Goal: Information Seeking & Learning: Learn about a topic

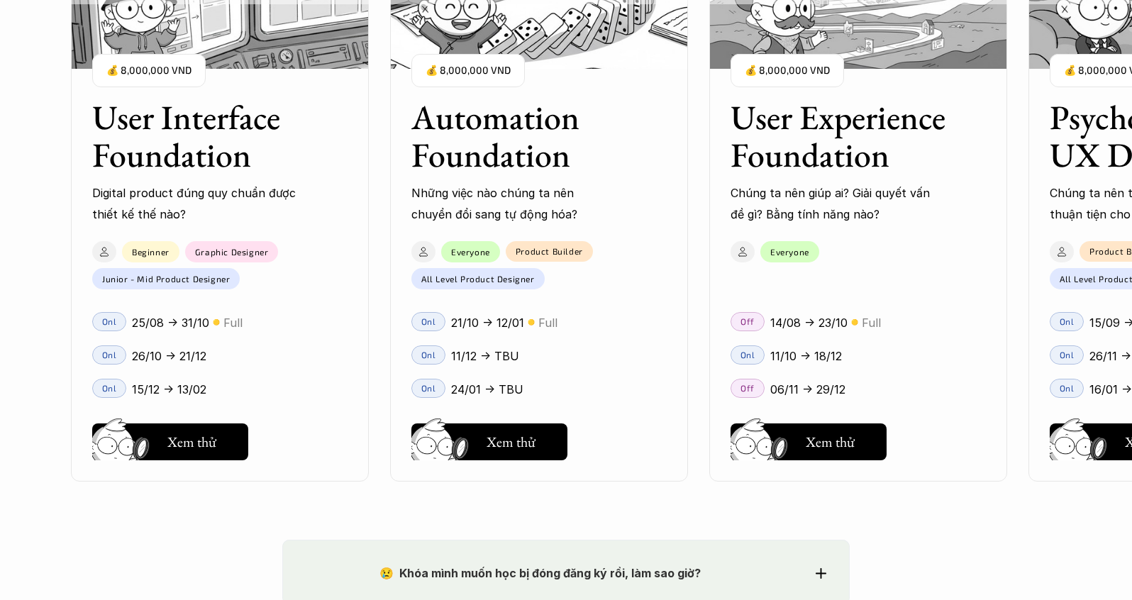
scroll to position [1974, 0]
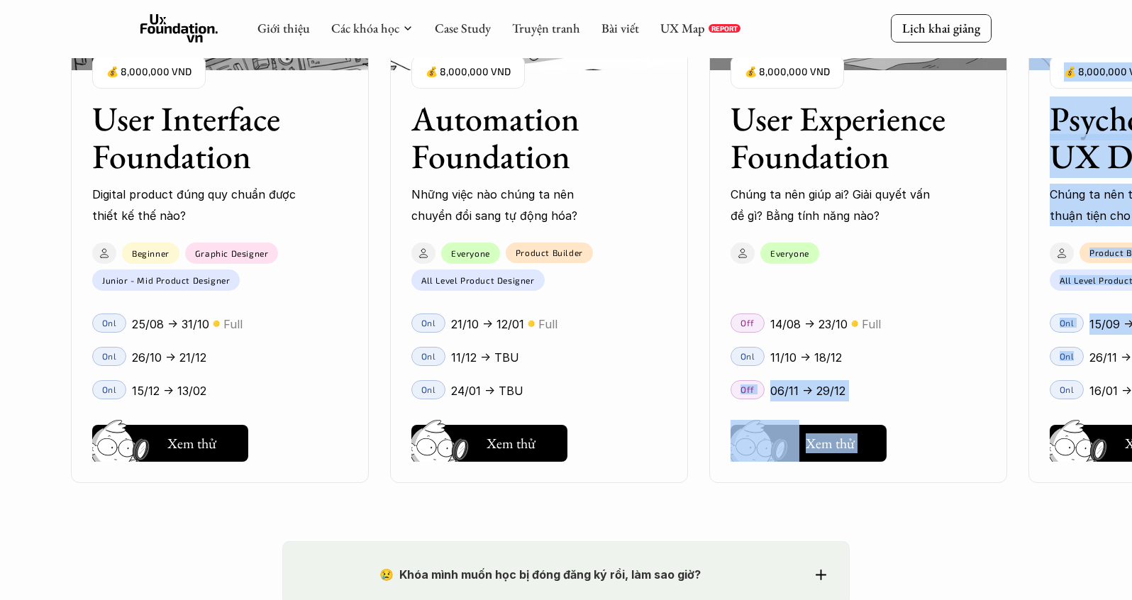
drag, startPoint x: 1044, startPoint y: 368, endPoint x: 922, endPoint y: 367, distance: 121.9
click at [922, 367] on div "User Interface Foundation Digital product đúng quy chuẩn được thiết kế thế nào?…" at bounding box center [858, 206] width 1574 height 600
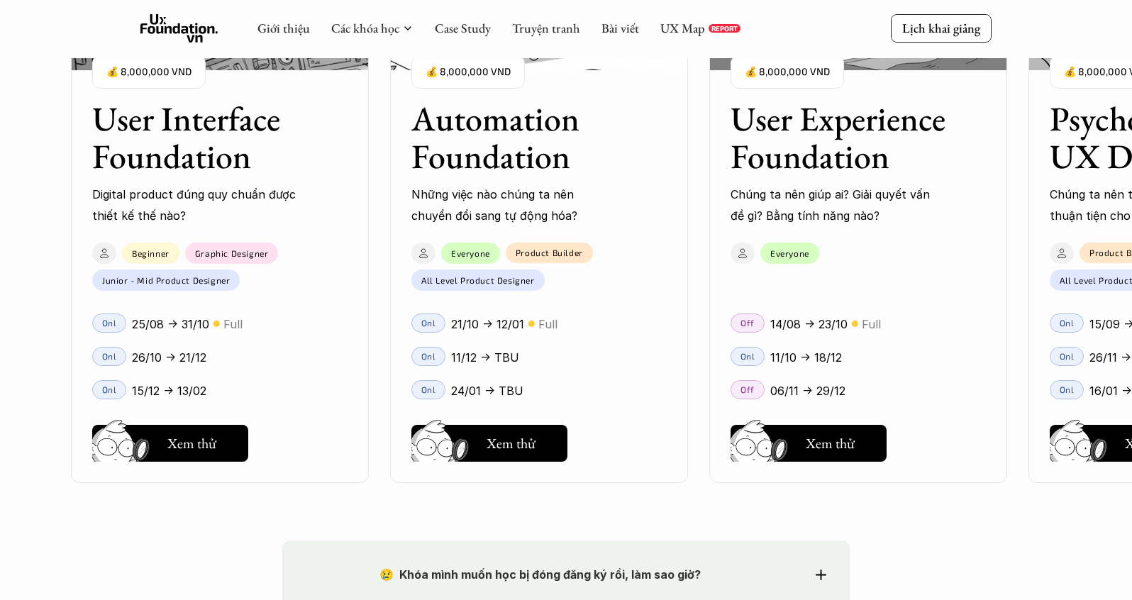
drag, startPoint x: 1019, startPoint y: 318, endPoint x: 790, endPoint y: 340, distance: 230.0
click at [783, 342] on div "User Interface Foundation Digital product đúng quy chuẩn được thiết kế thế nào?…" at bounding box center [858, 206] width 1574 height 600
drag, startPoint x: 1019, startPoint y: 316, endPoint x: 1020, endPoint y: 305, distance: 11.4
click at [1020, 305] on div "User Interface Foundation Digital product đúng quy chuẩn được thiết kế thế nào?…" at bounding box center [858, 206] width 1574 height 600
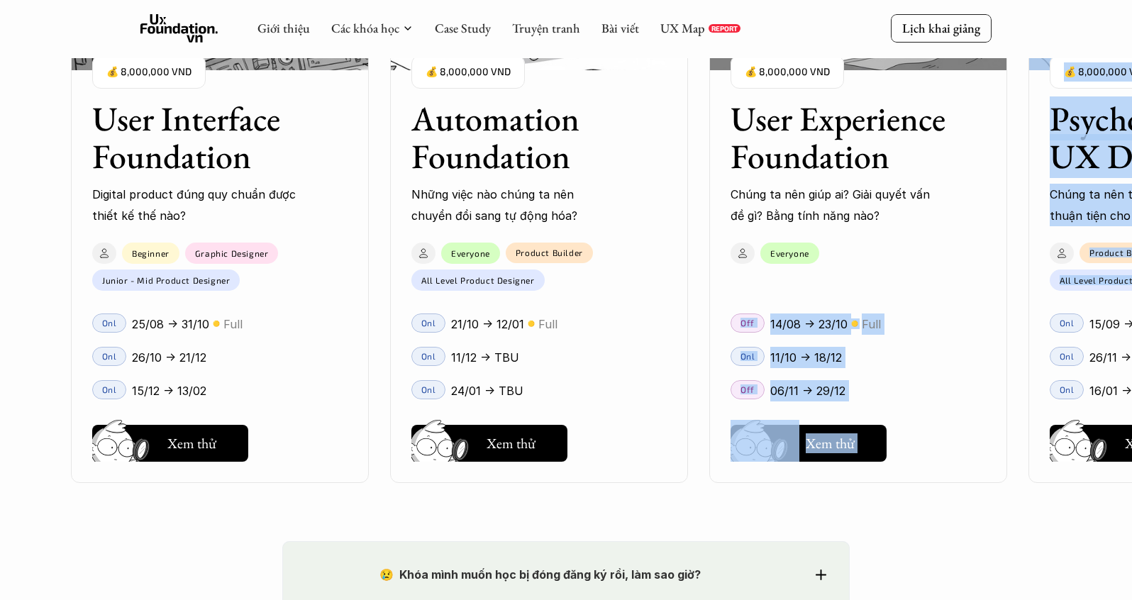
drag, startPoint x: 1061, startPoint y: 295, endPoint x: 670, endPoint y: 320, distance: 392.1
click at [688, 313] on div "User Interface Foundation Digital product đúng quy chuẩn được thiết kế thế nào?…" at bounding box center [858, 206] width 1574 height 600
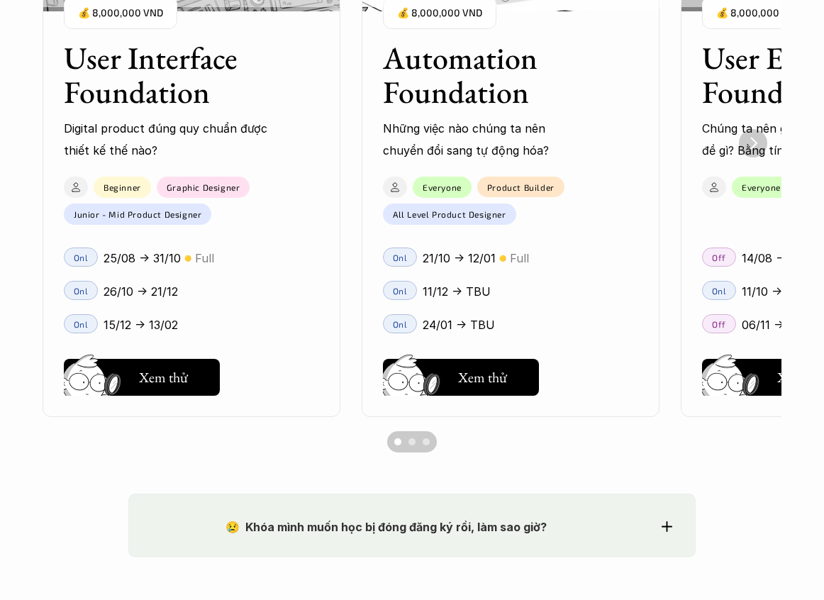
scroll to position [1192, 0]
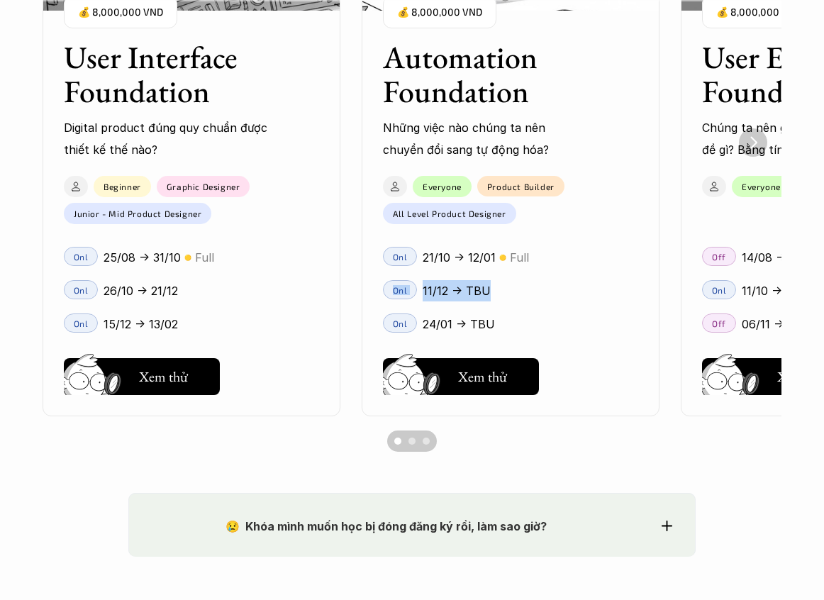
drag, startPoint x: 659, startPoint y: 263, endPoint x: 496, endPoint y: 299, distance: 167.7
click at [496, 299] on ul "User Interface Foundation Digital product đúng quy chuẩn được thiết kế thế nào?…" at bounding box center [412, 143] width 739 height 548
drag, startPoint x: 673, startPoint y: 459, endPoint x: 630, endPoint y: 450, distance: 43.4
click at [672, 459] on section "User Interface Foundation Digital product đúng quy chuẩn được thiết kế thế nào?…" at bounding box center [412, 142] width 739 height 633
click at [407, 443] on button "Scroll to page 2" at bounding box center [412, 440] width 14 height 21
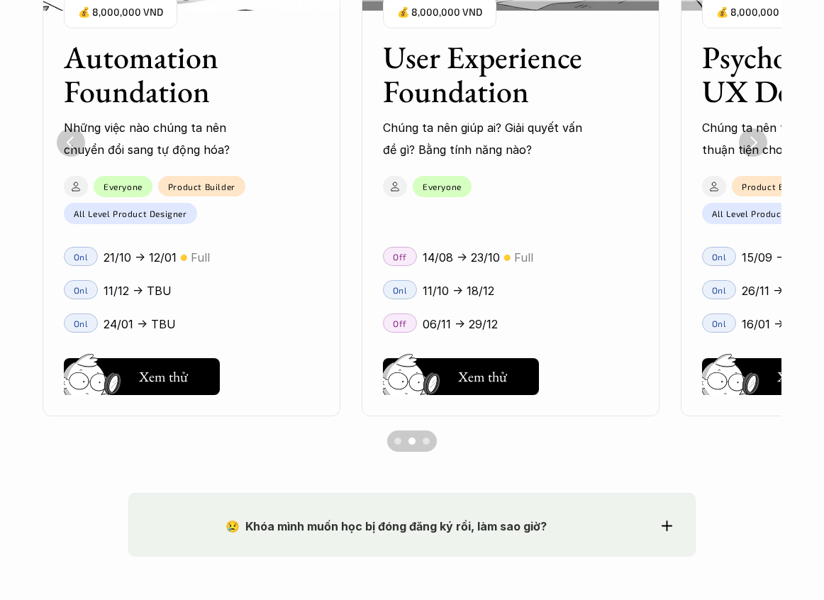
click at [395, 441] on div "Scroll to page 1" at bounding box center [397, 440] width 7 height 7
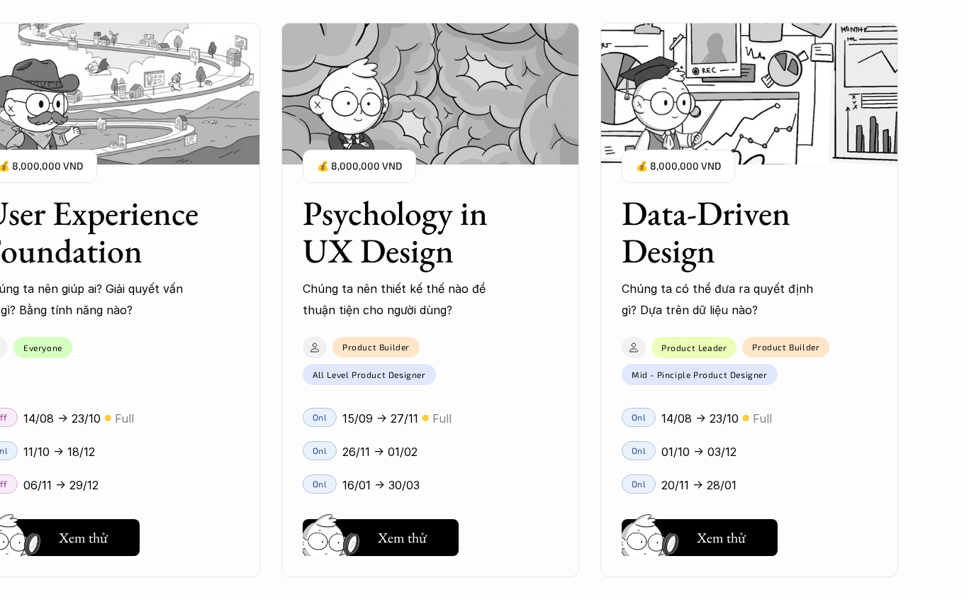
scroll to position [1760, 0]
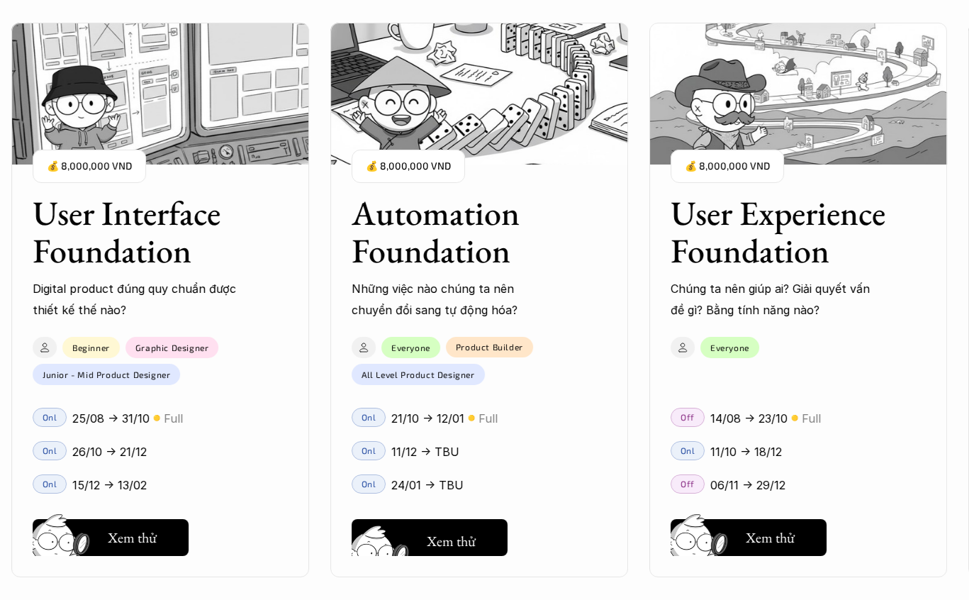
click at [468, 525] on div "User Interface Foundation Digital product đúng quy chuẩn được thiết kế thế nào?…" at bounding box center [484, 300] width 827 height 600
click at [478, 526] on div "User Interface Foundation Digital product đúng quy chuẩn được thiết kế thế nào?…" at bounding box center [484, 300] width 827 height 600
click at [422, 191] on div "User Interface Foundation Digital product đúng quy chuẩn được thiết kế thế nào?…" at bounding box center [484, 300] width 827 height 600
click at [435, 171] on div "User Interface Foundation Digital product đúng quy chuẩn được thiết kế thế nào?…" at bounding box center [484, 300] width 827 height 600
click at [581, 103] on div "User Interface Foundation Digital product đúng quy chuẩn được thiết kế thế nào?…" at bounding box center [484, 300] width 827 height 600
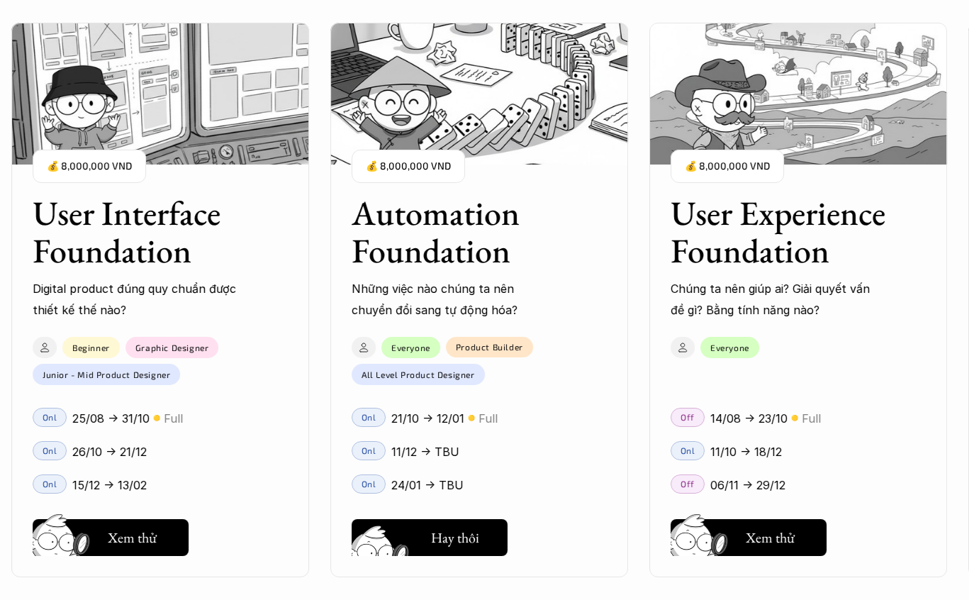
click at [462, 535] on div "User Interface Foundation Digital product đúng quy chuẩn được thiết kế thế nào?…" at bounding box center [484, 300] width 827 height 600
click at [466, 533] on div "User Interface Foundation Digital product đúng quy chuẩn được thiết kế thế nào?…" at bounding box center [484, 300] width 827 height 600
click at [734, 552] on div "User Interface Foundation Digital product đúng quy chuẩn được thiết kế thế nào?…" at bounding box center [484, 300] width 827 height 600
click at [737, 542] on div "User Interface Foundation Digital product đúng quy chuẩn được thiết kế thế nào?…" at bounding box center [484, 300] width 827 height 600
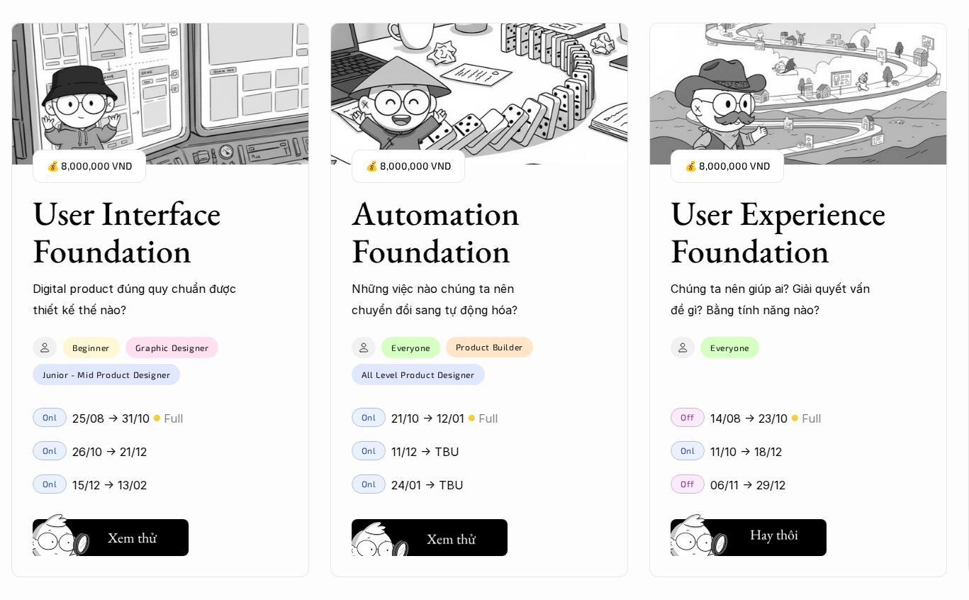
click at [463, 549] on div "User Interface Foundation Digital product đúng quy chuẩn được thiết kế thế nào?…" at bounding box center [484, 300] width 827 height 600
click at [463, 548] on div "User Interface Foundation Digital product đúng quy chuẩn được thiết kế thế nào?…" at bounding box center [484, 300] width 827 height 600
click at [463, 547] on div "User Interface Foundation Digital product đúng quy chuẩn được thiết kế thế nào?…" at bounding box center [484, 300] width 827 height 600
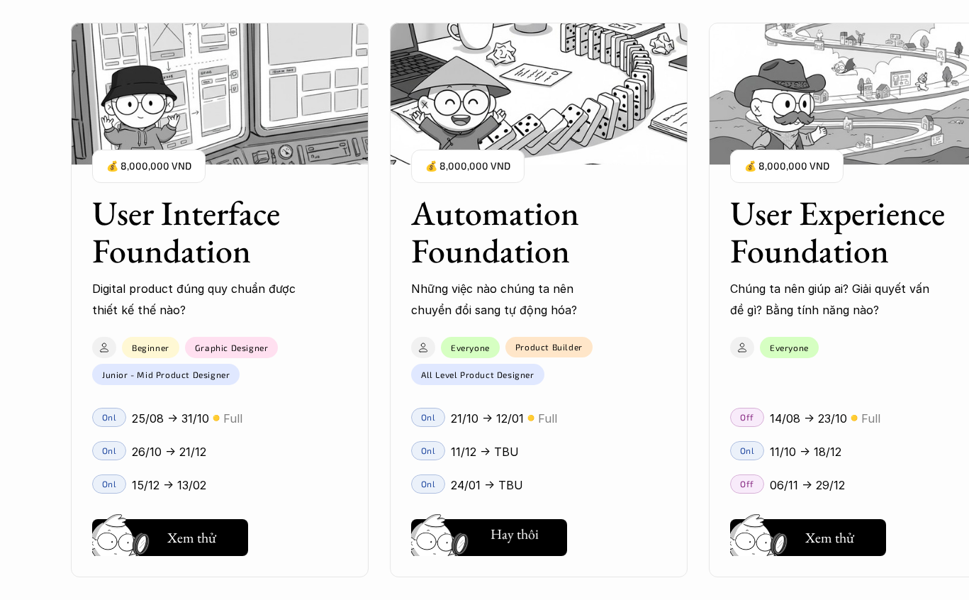
scroll to position [1606, 0]
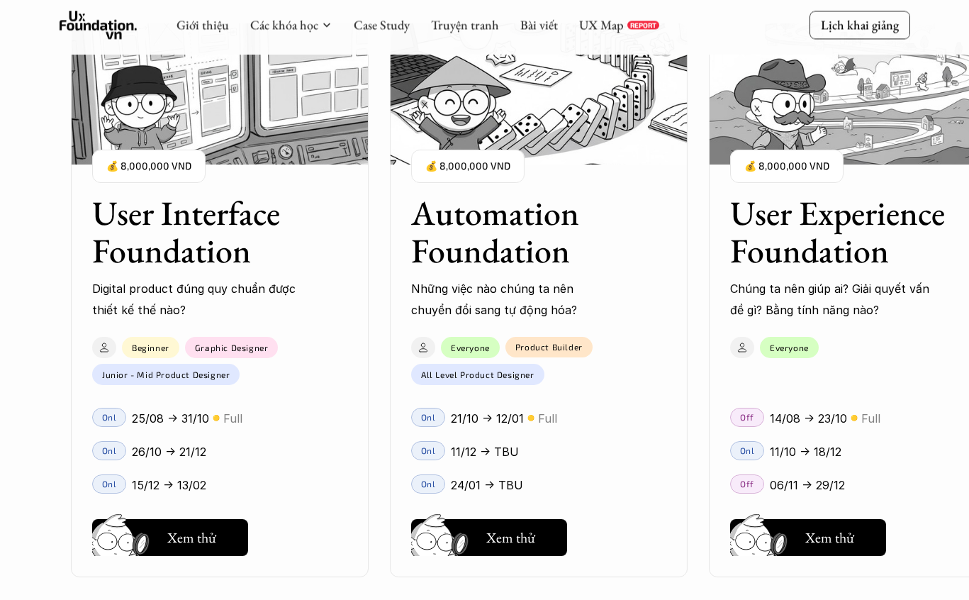
click at [589, 164] on div "User Interface Foundation Digital product đúng quy chuẩn được thiết kế thế nào?…" at bounding box center [484, 300] width 827 height 600
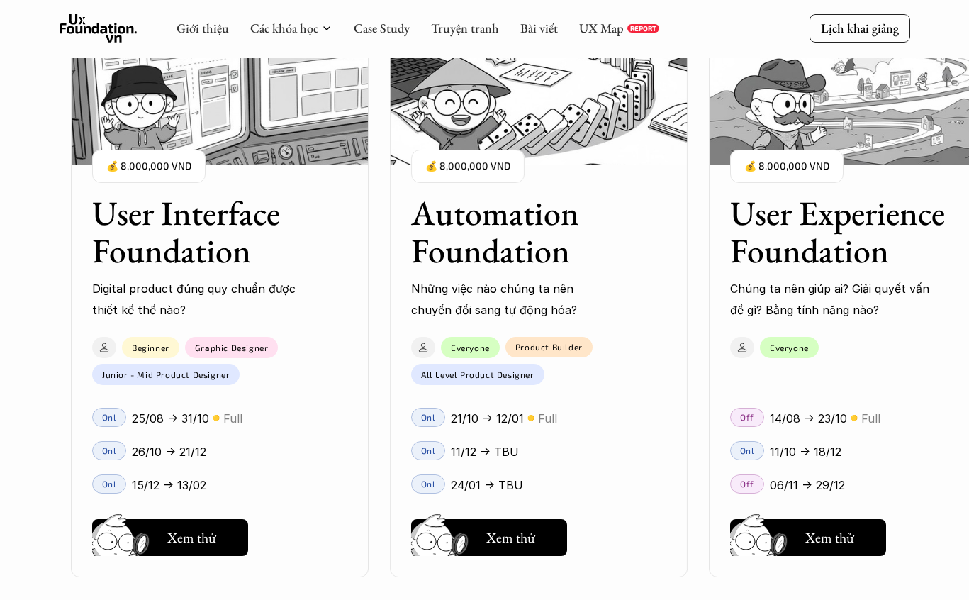
click at [589, 164] on div "User Interface Foundation Digital product đúng quy chuẩn được thiết kế thế nào?…" at bounding box center [484, 300] width 827 height 600
click at [328, 21] on div "Các khóa học" at bounding box center [291, 29] width 82 height 16
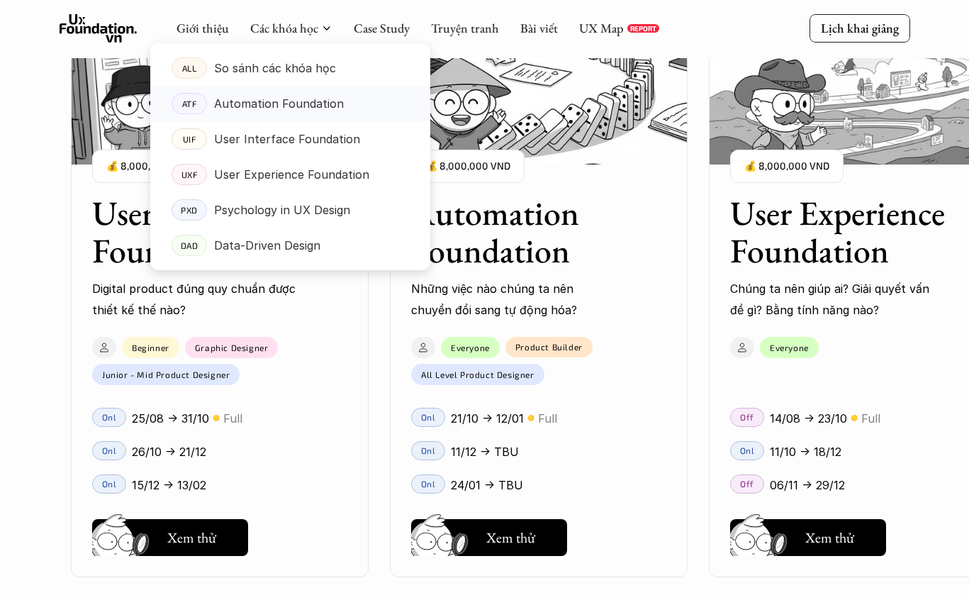
click at [281, 112] on p "Automation Foundation" at bounding box center [279, 103] width 130 height 21
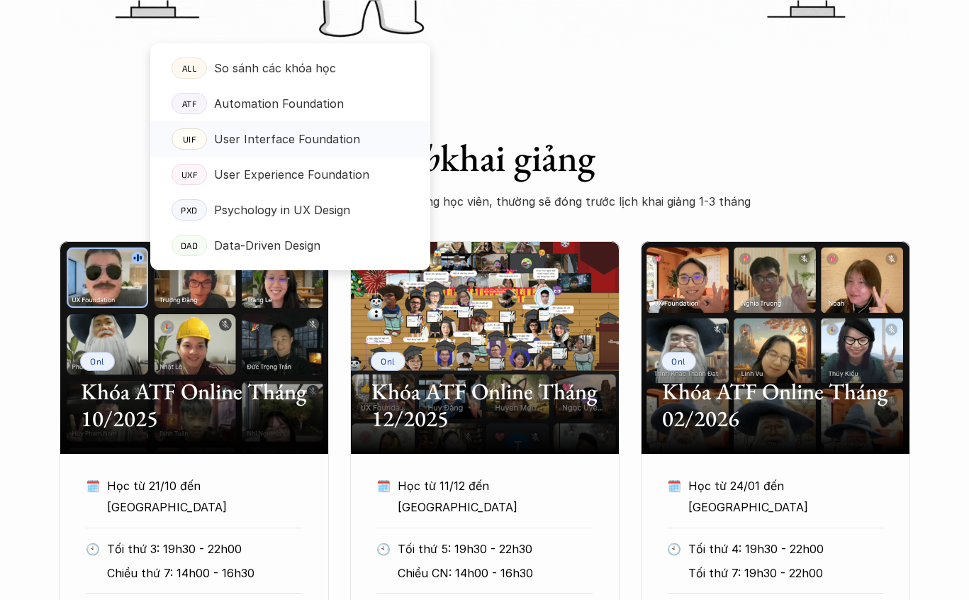
scroll to position [538, 0]
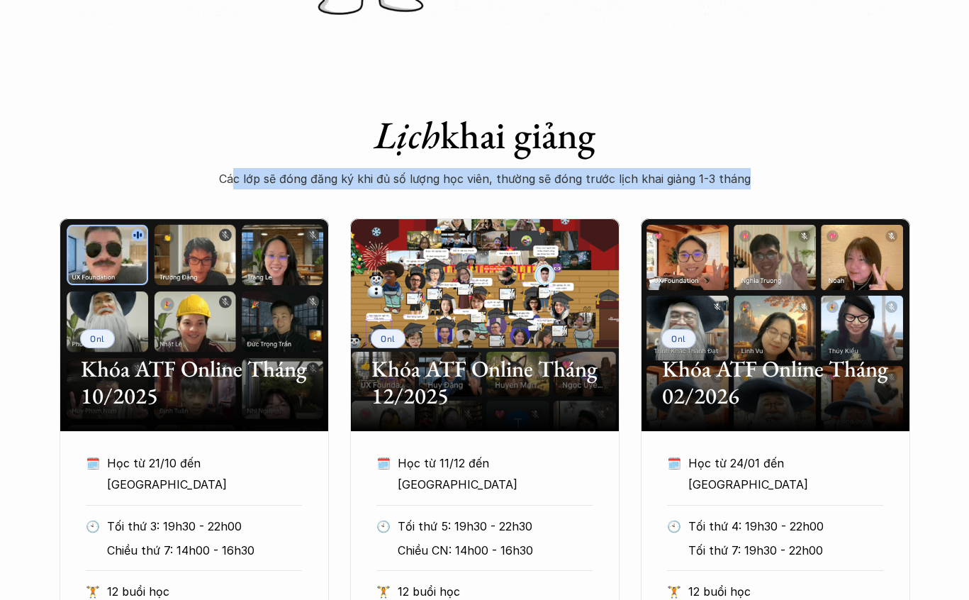
drag, startPoint x: 257, startPoint y: 181, endPoint x: 520, endPoint y: 193, distance: 262.6
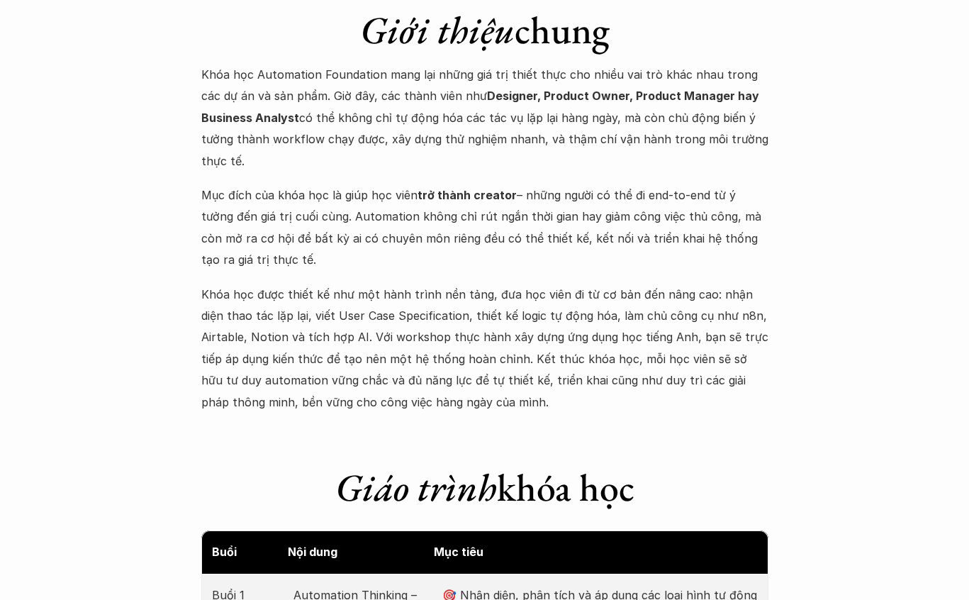
scroll to position [1396, 0]
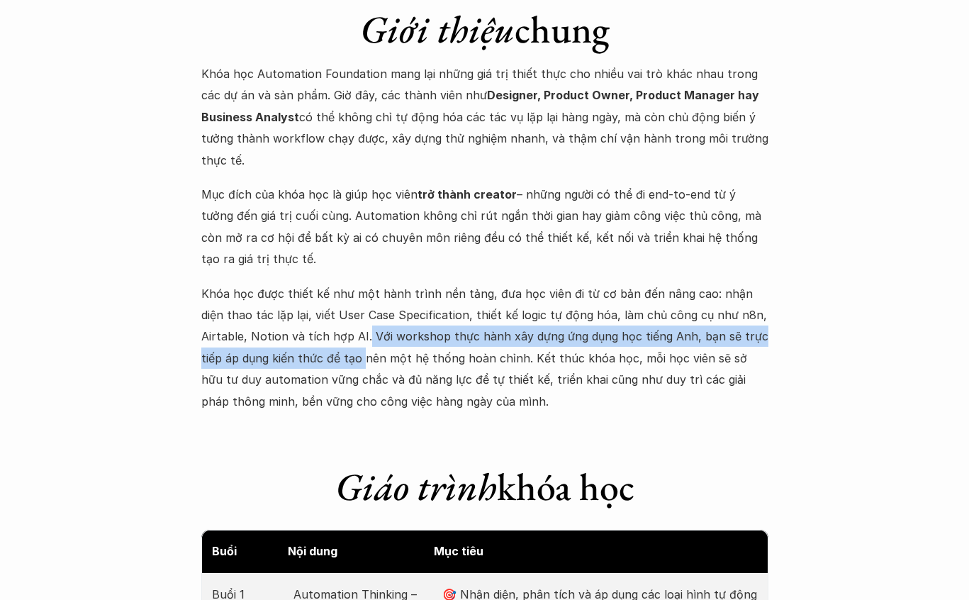
click at [364, 341] on p "Khóa học được thiết kế như một hành trình nền tảng, đưa học viên đi từ cơ bản đ…" at bounding box center [484, 347] width 567 height 129
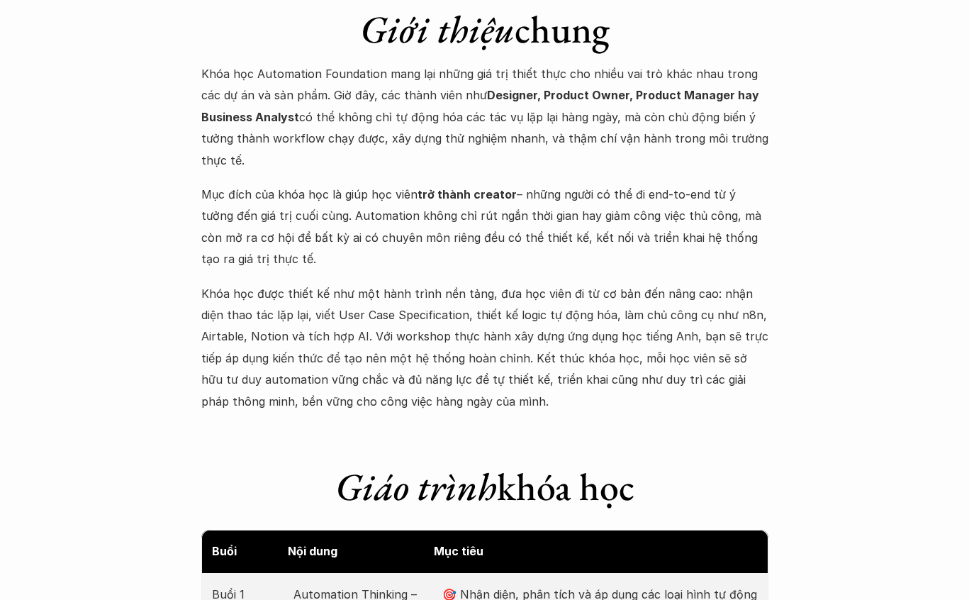
drag, startPoint x: 364, startPoint y: 341, endPoint x: 384, endPoint y: 340, distance: 19.9
click at [381, 341] on p "Khóa học được thiết kế như một hành trình nền tảng, đưa học viên đi từ cơ bản đ…" at bounding box center [484, 347] width 567 height 129
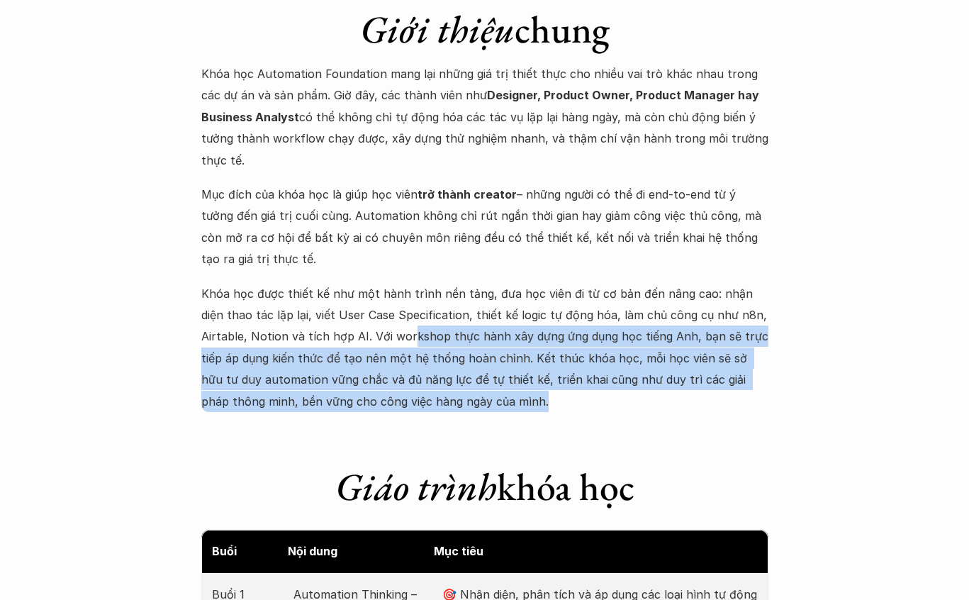
drag, startPoint x: 406, startPoint y: 338, endPoint x: 499, endPoint y: 427, distance: 128.9
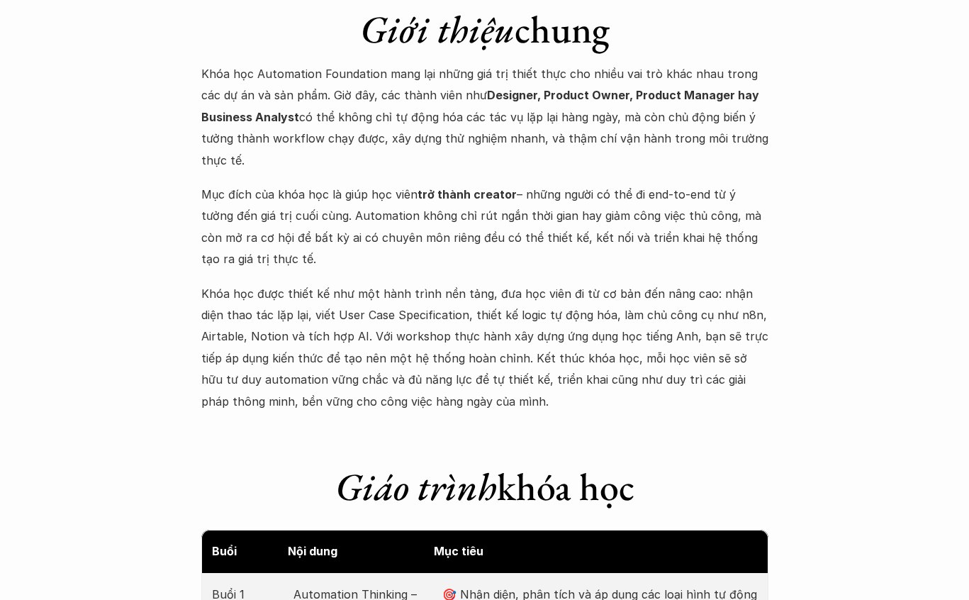
click at [442, 384] on p "Khóa học được thiết kế như một hành trình nền tảng, đưa học viên đi từ cơ bản đ…" at bounding box center [484, 347] width 567 height 129
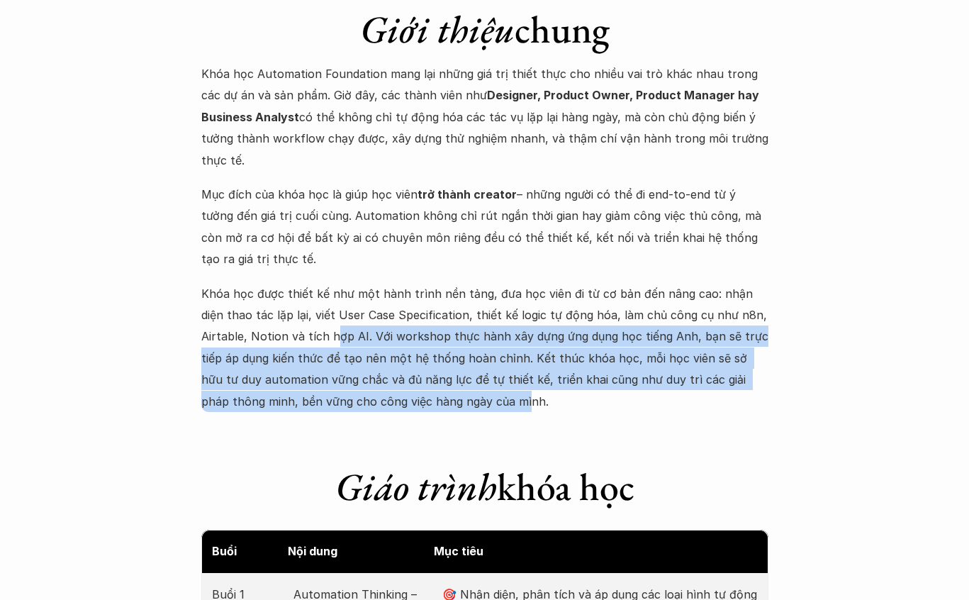
drag, startPoint x: 462, startPoint y: 404, endPoint x: 334, endPoint y: 339, distance: 143.9
click at [334, 339] on p "Khóa học được thiết kế như một hành trình nền tảng, đưa học viên đi từ cơ bản đ…" at bounding box center [484, 347] width 567 height 129
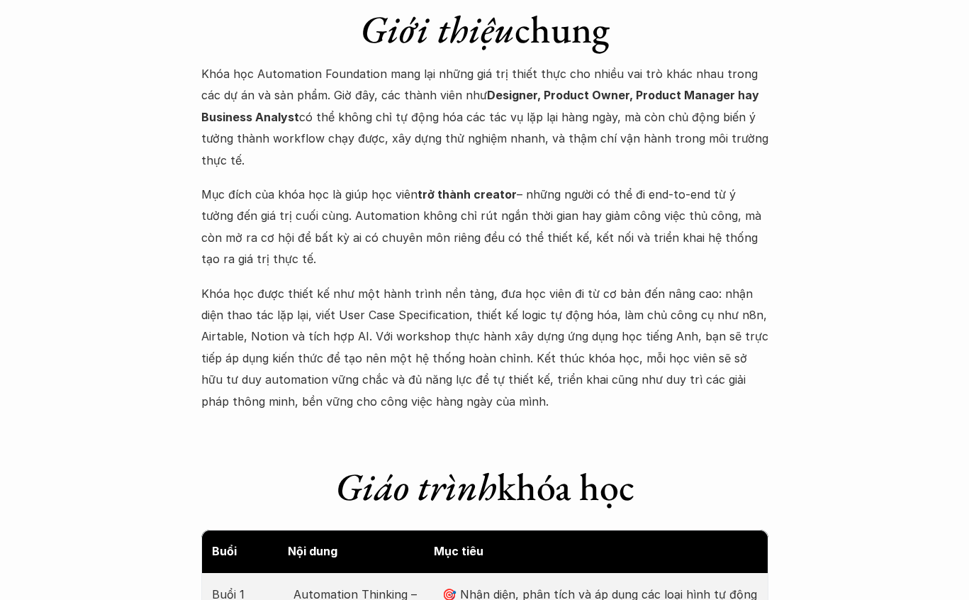
click at [385, 358] on p "Khóa học được thiết kế như một hành trình nền tảng, đưa học viên đi từ cơ bản đ…" at bounding box center [484, 347] width 567 height 129
click at [477, 394] on p "Khóa học được thiết kế như một hành trình nền tảng, đưa học viên đi từ cơ bản đ…" at bounding box center [484, 347] width 567 height 129
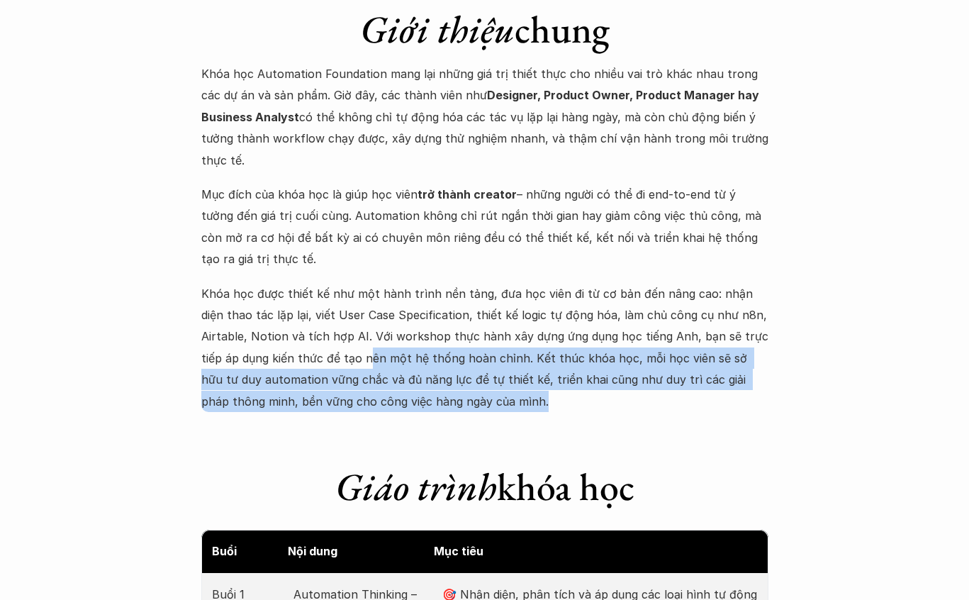
drag, startPoint x: 474, startPoint y: 396, endPoint x: 367, endPoint y: 364, distance: 112.4
click at [367, 364] on p "Khóa học được thiết kế như một hành trình nền tảng, đưa học viên đi từ cơ bản đ…" at bounding box center [484, 347] width 567 height 129
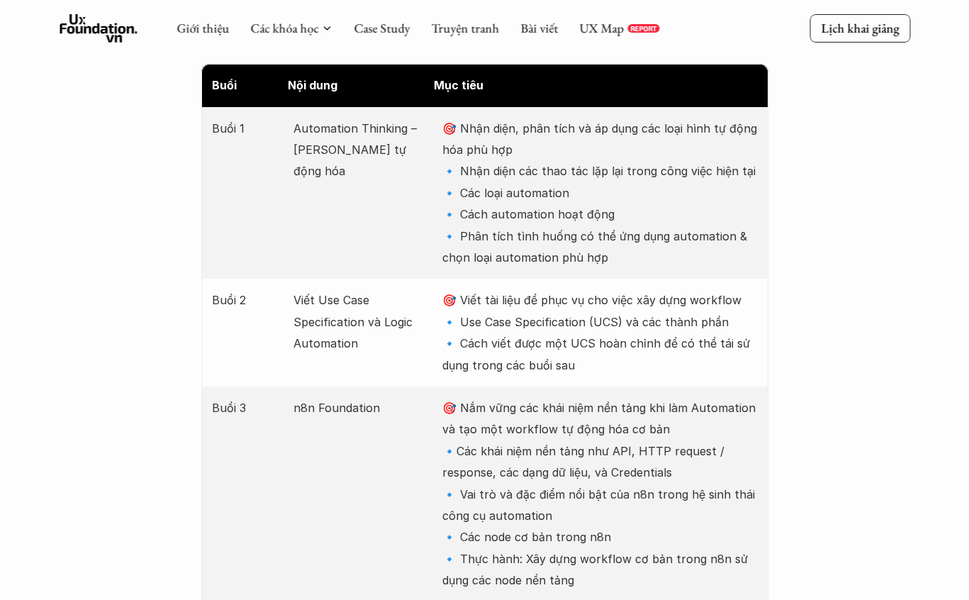
scroll to position [1862, 0]
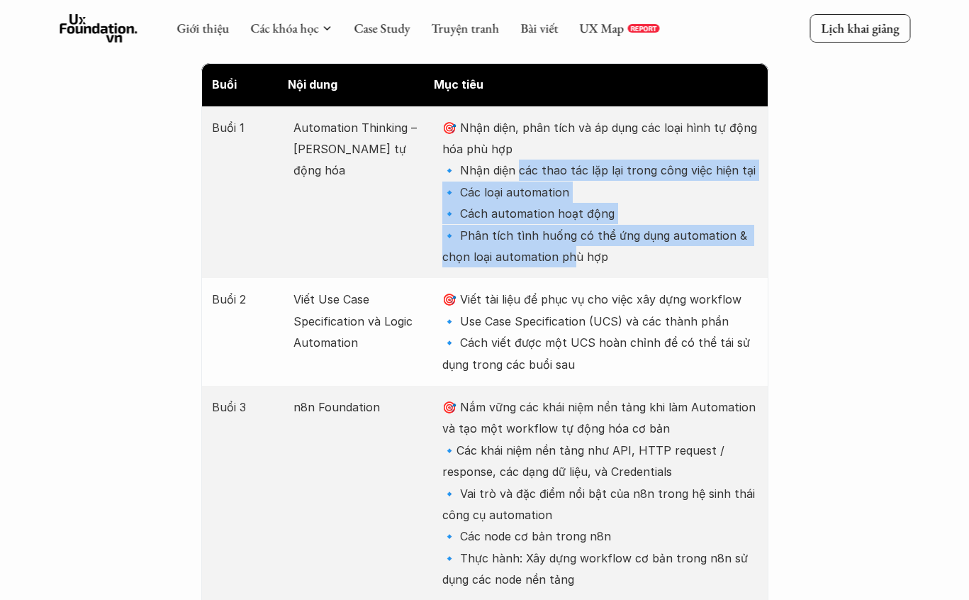
drag, startPoint x: 515, startPoint y: 179, endPoint x: 557, endPoint y: 251, distance: 83.3
click at [564, 247] on p "🎯 Nhận diện, phân tích và áp dụng các loại hình tự động hóa phù hợp 🔹 Nhận diện…" at bounding box center [599, 192] width 315 height 151
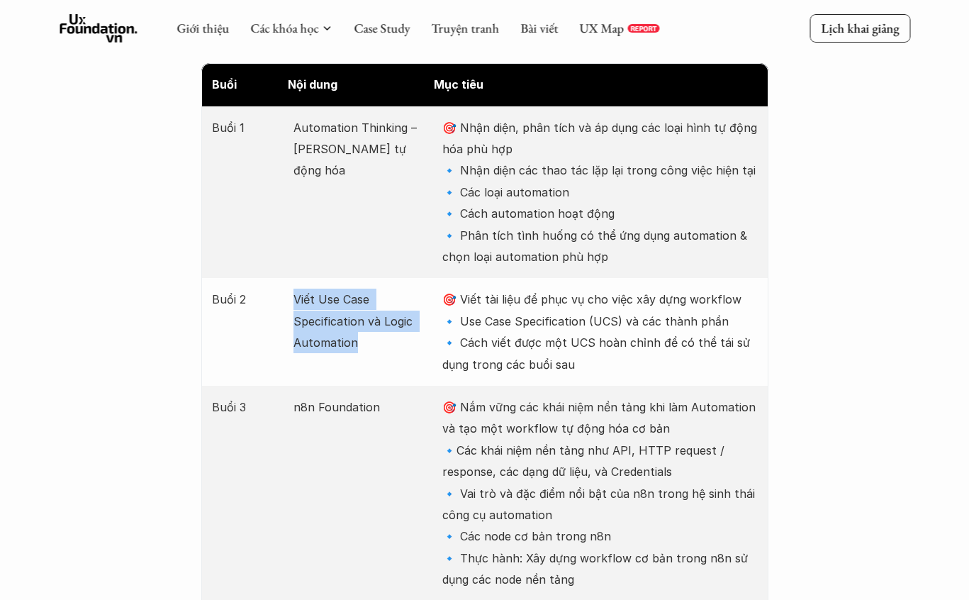
drag, startPoint x: 292, startPoint y: 296, endPoint x: 366, endPoint y: 362, distance: 98.9
click at [379, 352] on div "Buổi 2 Viết Use Case Specification và Logic Automation 🎯 Viết tài liệu để phục …" at bounding box center [484, 332] width 567 height 108
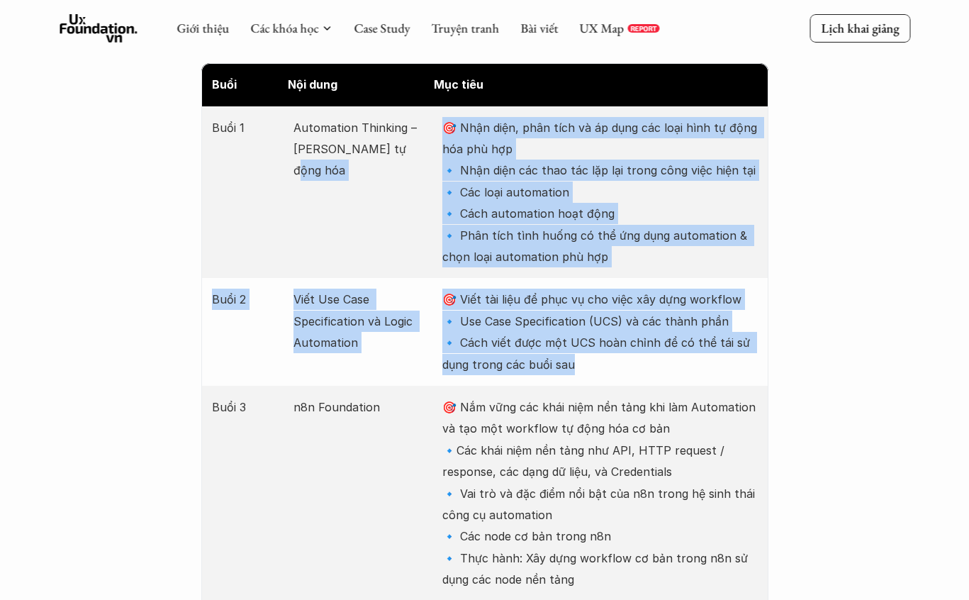
drag, startPoint x: 576, startPoint y: 380, endPoint x: 311, endPoint y: 274, distance: 284.8
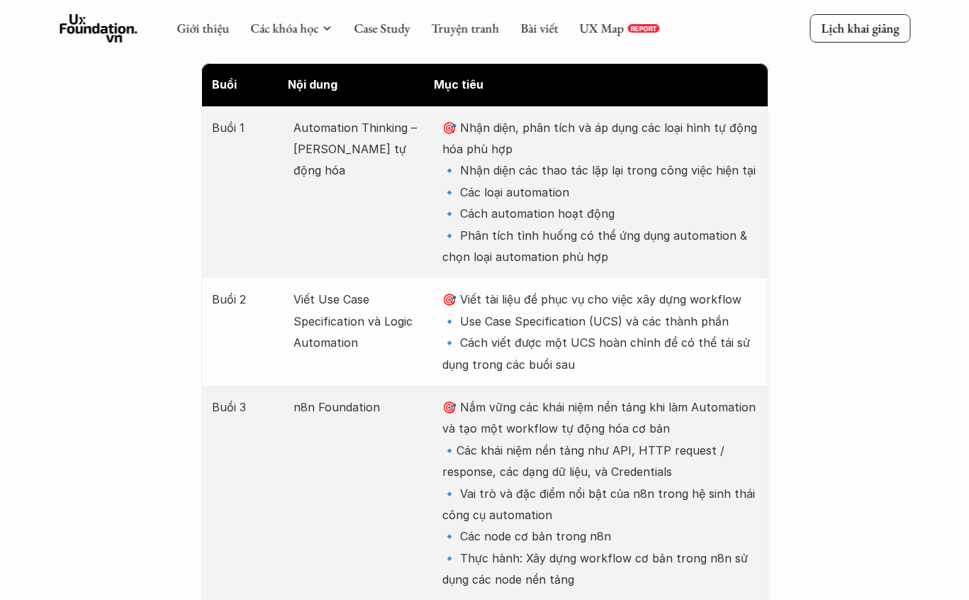
click at [327, 351] on p "Viết Use Case Specification và Logic Automation" at bounding box center [361, 321] width 135 height 65
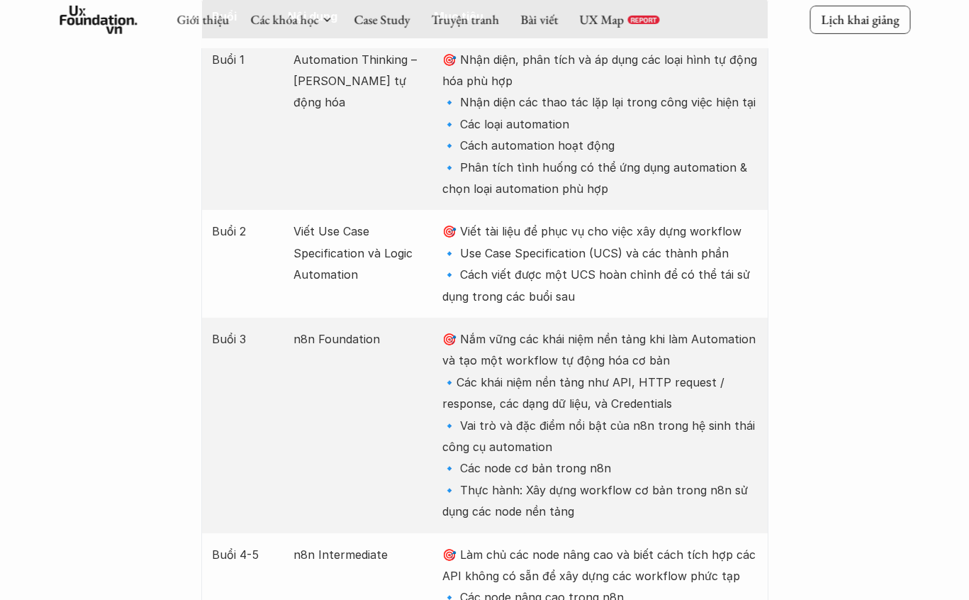
scroll to position [2054, 0]
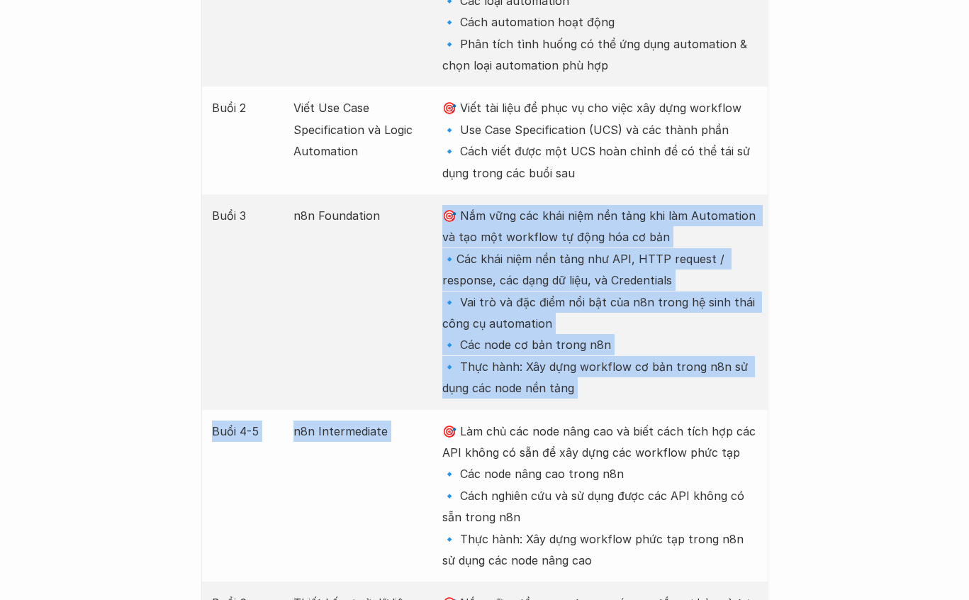
drag, startPoint x: 431, startPoint y: 242, endPoint x: 586, endPoint y: 413, distance: 230.9
click at [586, 413] on div "Buổi Nội dung Mục tiêu Buổi 1 Automation Thinking – Tư duy tự động hóa 🎯 Nhận d…" at bounding box center [484, 517] width 567 height 1291
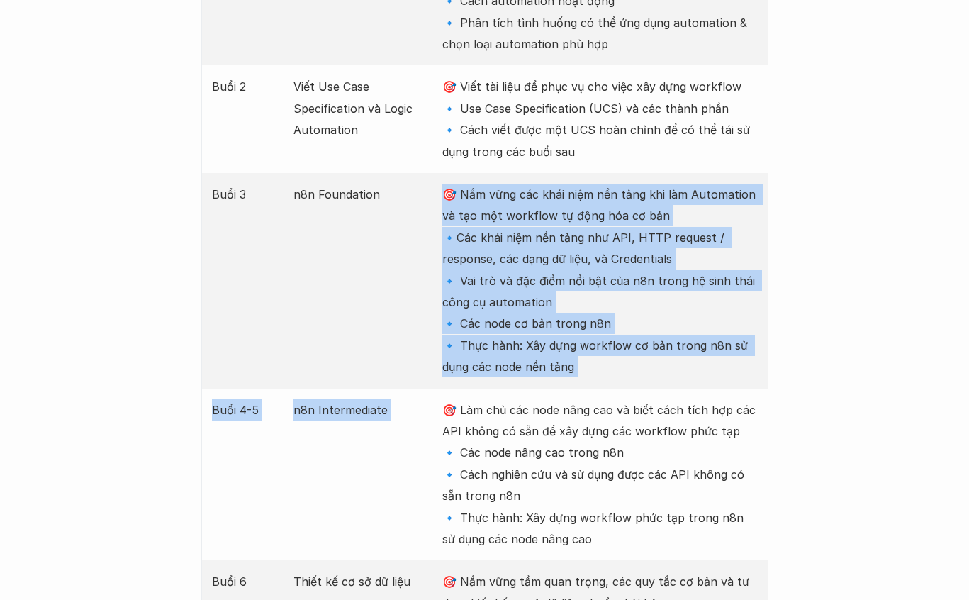
scroll to position [2272, 0]
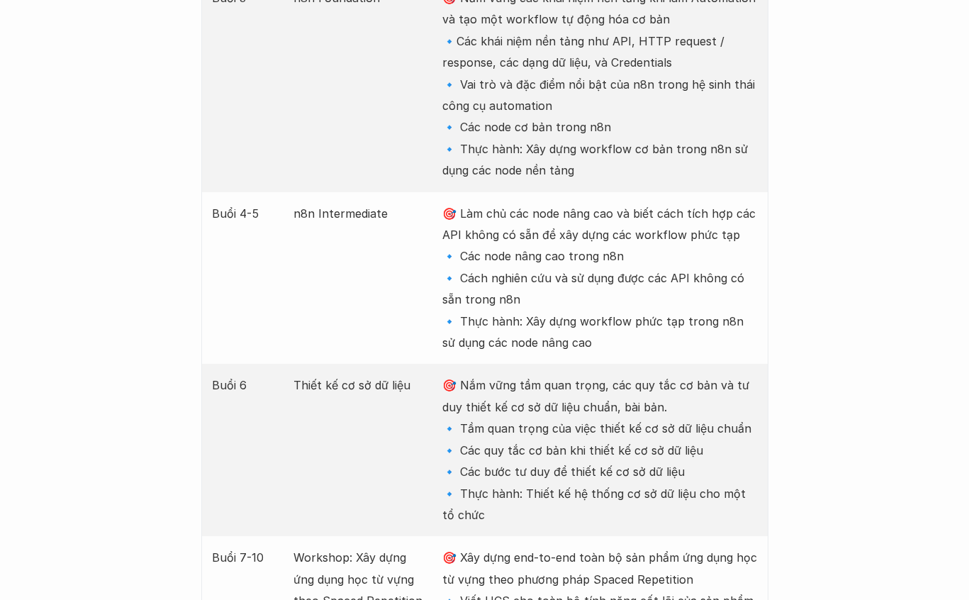
click at [515, 236] on p "🎯 Làm chủ các node nâng cao và biết cách tích hợp các API không có sẵn để xây d…" at bounding box center [599, 278] width 315 height 151
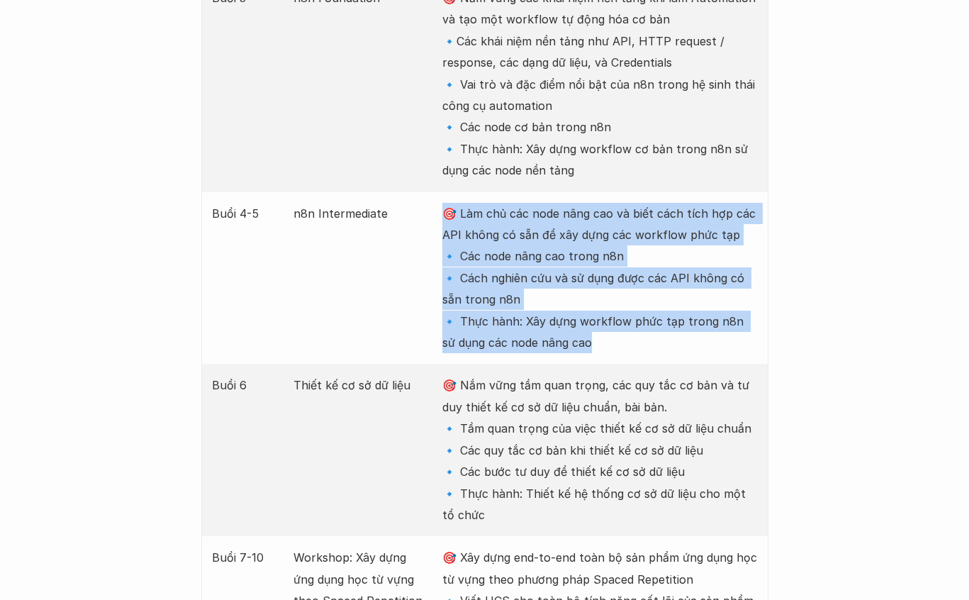
drag, startPoint x: 570, startPoint y: 356, endPoint x: 433, endPoint y: 234, distance: 183.3
click at [432, 232] on div "Buổi 4-5 n8n Intermediate 🎯 Làm chủ các node nâng cao và biết cách tích hợp các…" at bounding box center [484, 278] width 567 height 172
click at [440, 273] on div "Buổi 4-5 n8n Intermediate 🎯 Làm chủ các node nâng cao và biết cách tích hợp các…" at bounding box center [484, 278] width 567 height 172
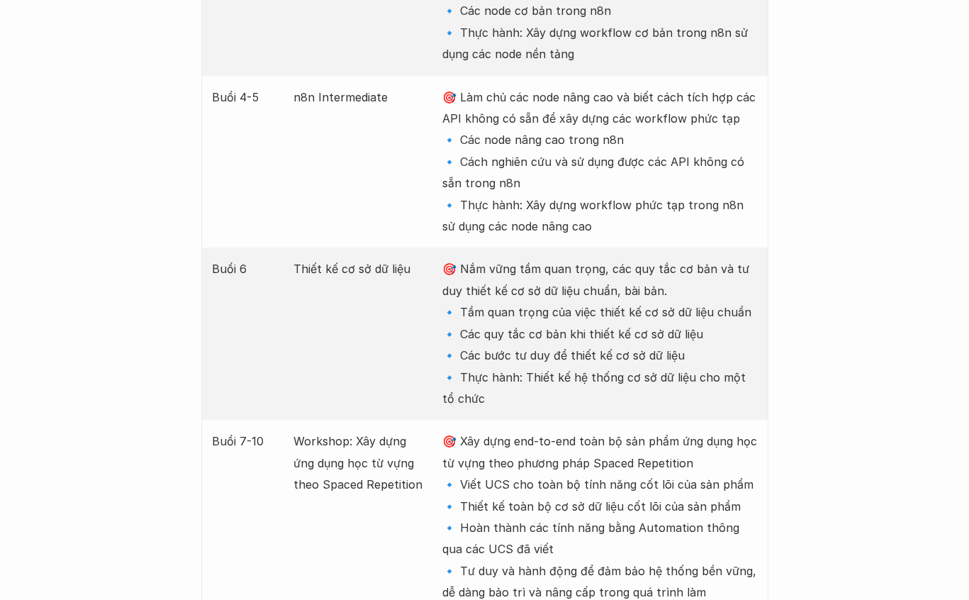
scroll to position [2452, 0]
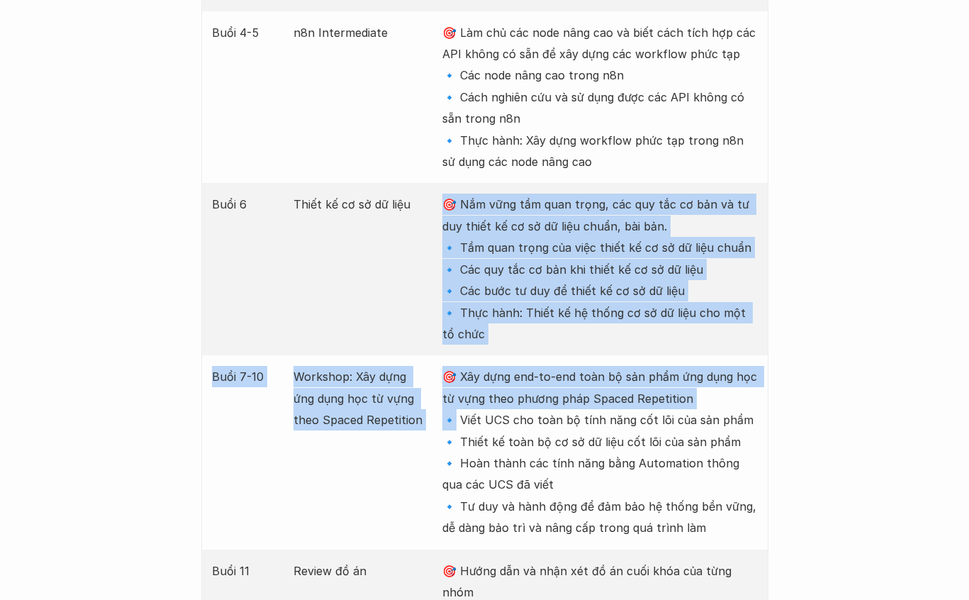
drag, startPoint x: 360, startPoint y: 235, endPoint x: 450, endPoint y: 416, distance: 202.0
click at [450, 416] on div "Buổi Nội dung Mục tiêu Buổi 1 Automation Thinking – Tư duy tự động hóa 🎯 Nhận d…" at bounding box center [484, 118] width 567 height 1291
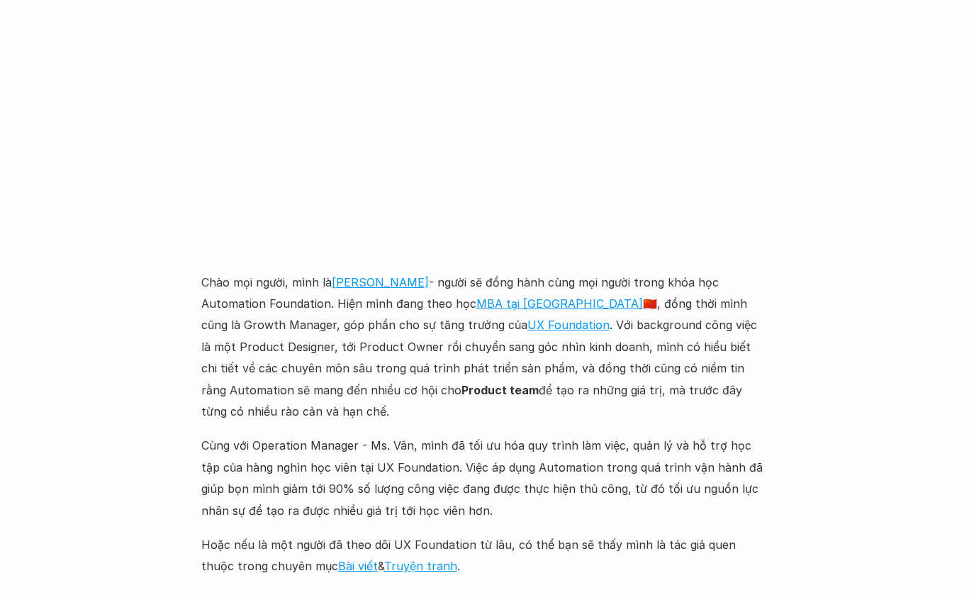
scroll to position [3448, 0]
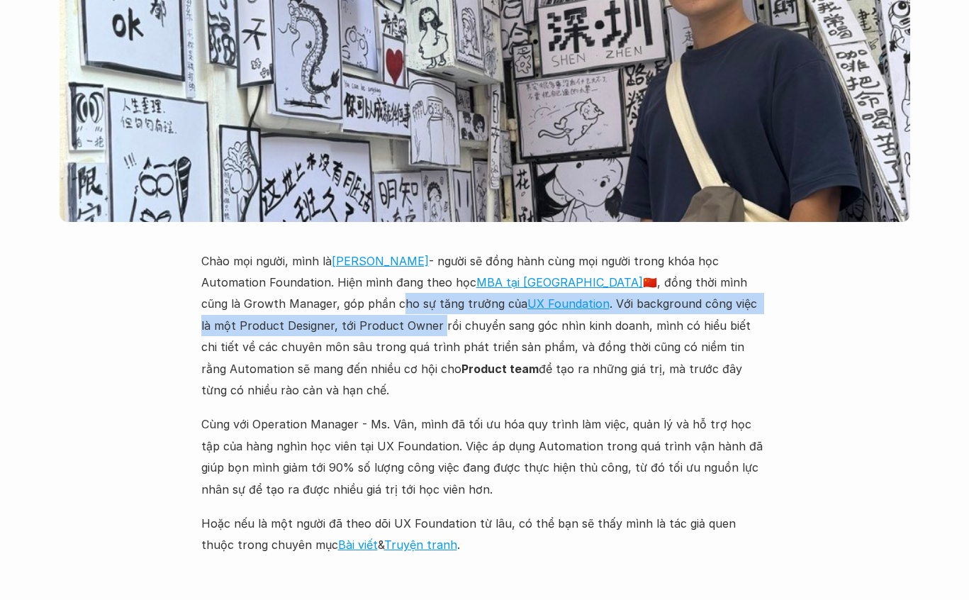
drag, startPoint x: 351, startPoint y: 291, endPoint x: 401, endPoint y: 297, distance: 50.0
click at [401, 297] on p "Chào mọi người, mình là [PERSON_NAME] - người sẽ đồng hành cùng mọi người trong…" at bounding box center [484, 325] width 567 height 151
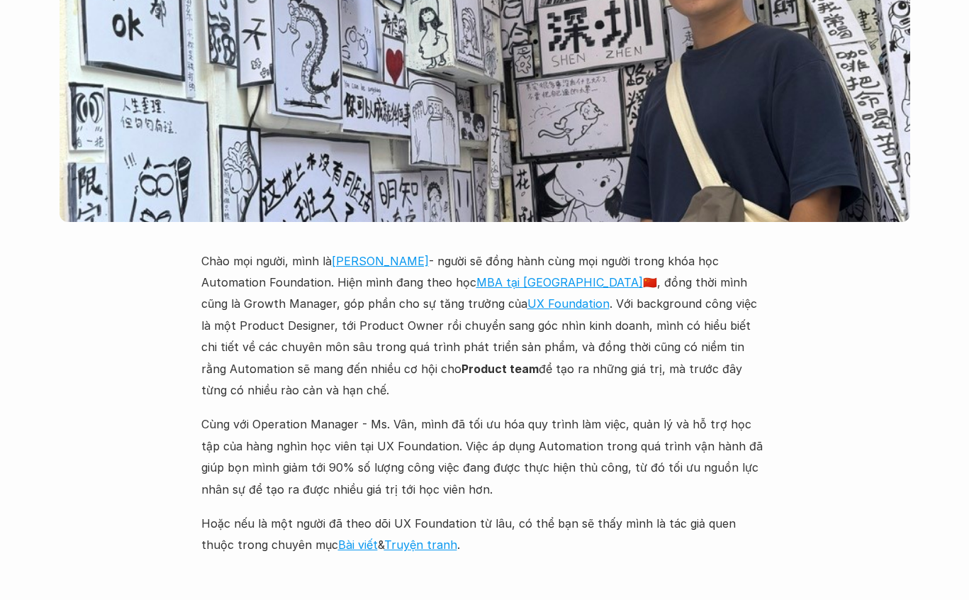
click at [403, 322] on p "Chào mọi người, mình là [PERSON_NAME] - người sẽ đồng hành cùng mọi người trong…" at bounding box center [484, 325] width 567 height 151
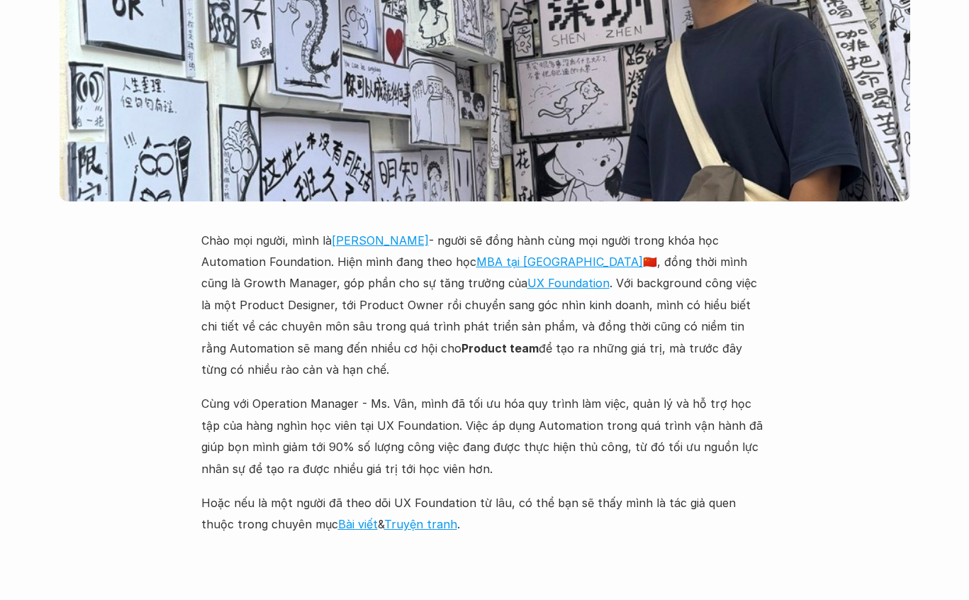
scroll to position [3474, 0]
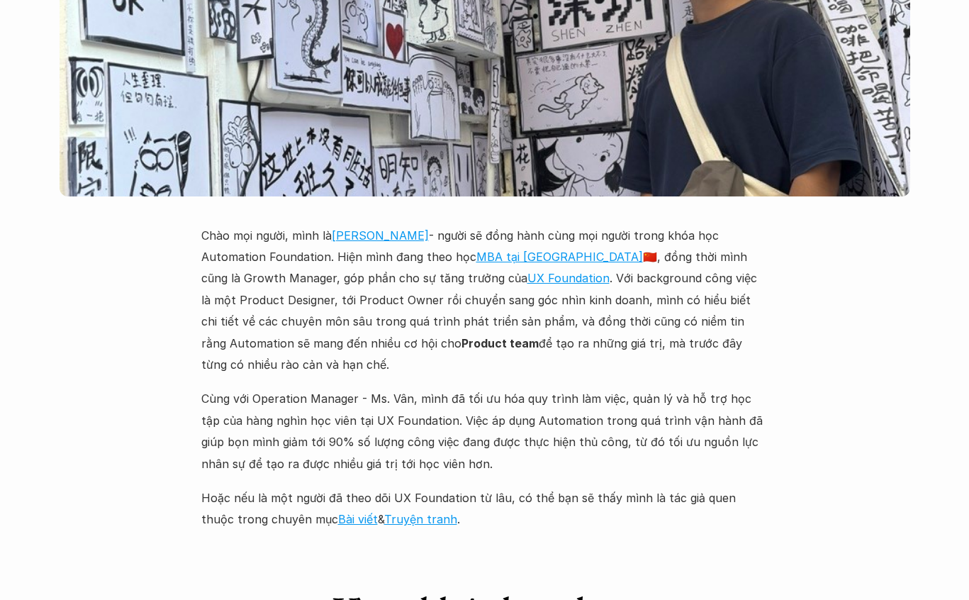
drag, startPoint x: 369, startPoint y: 290, endPoint x: 413, endPoint y: 336, distance: 63.2
click at [413, 336] on p "Chào mọi người, mình là [PERSON_NAME] - người sẽ đồng hành cùng mọi người trong…" at bounding box center [484, 300] width 567 height 151
click at [415, 365] on div "Chào mọi người, mình là [PERSON_NAME] - người sẽ đồng hành cùng mọi người trong…" at bounding box center [484, 378] width 567 height 306
drag, startPoint x: 381, startPoint y: 321, endPoint x: 445, endPoint y: 445, distance: 138.9
click at [444, 446] on div "Chào mọi người, mình là [PERSON_NAME] - người sẽ đồng hành cùng mọi người trong…" at bounding box center [484, 378] width 567 height 306
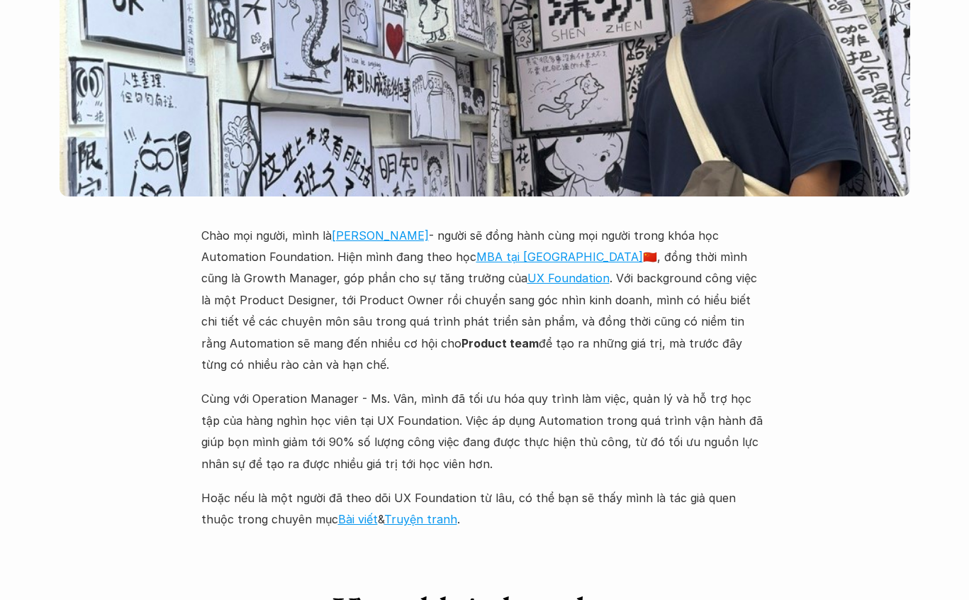
scroll to position [3505, 0]
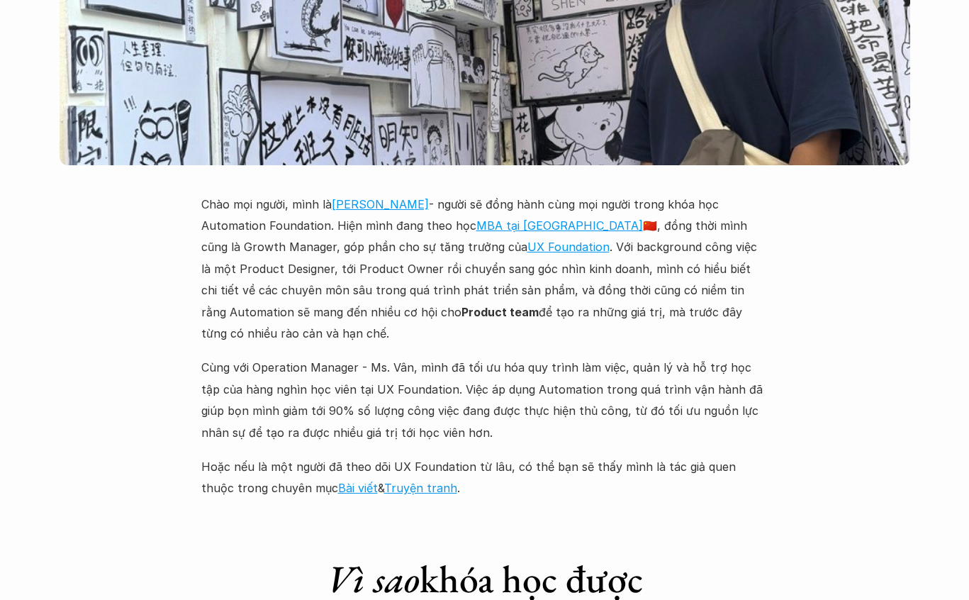
click at [438, 413] on p "Cùng với Operation Manager - Ms. Vân, mình đã tối ưu hóa quy trình làm việc, qu…" at bounding box center [484, 400] width 567 height 86
drag, startPoint x: 448, startPoint y: 413, endPoint x: 156, endPoint y: 338, distance: 301.4
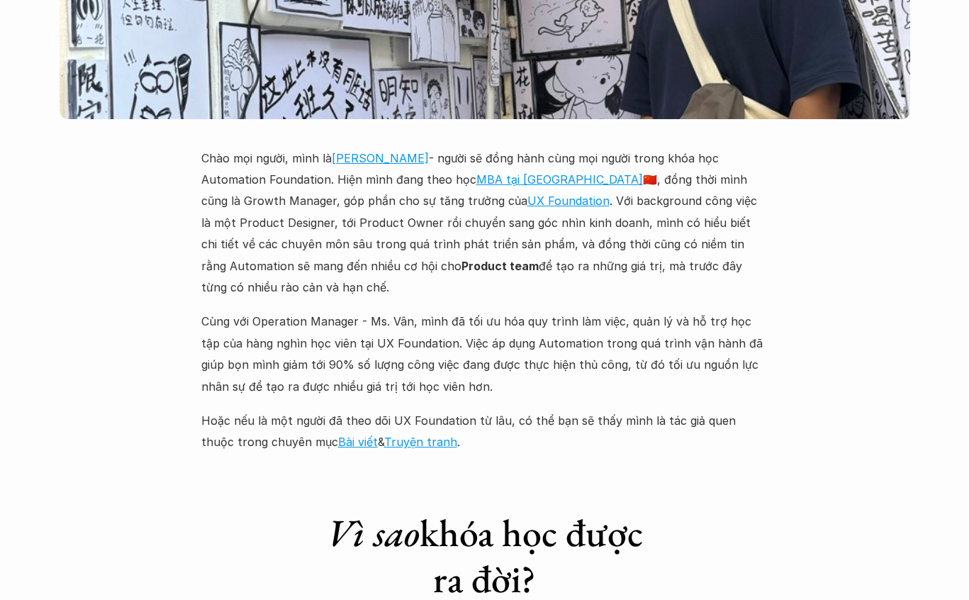
scroll to position [3578, 0]
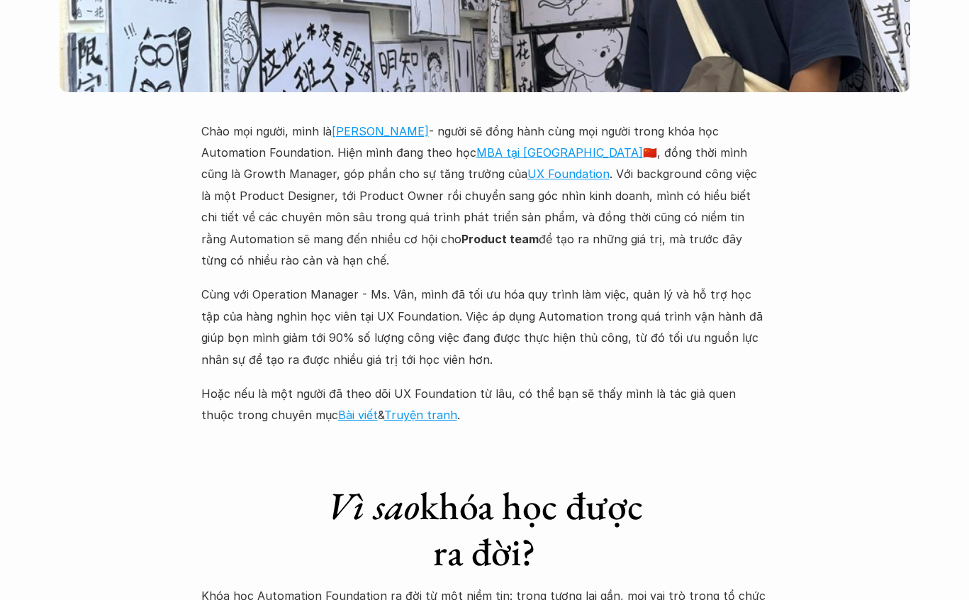
click at [440, 303] on p "Cùng với Operation Manager - Ms. Vân, mình đã tối ưu hóa quy trình làm việc, qu…" at bounding box center [484, 327] width 567 height 86
drag, startPoint x: 432, startPoint y: 298, endPoint x: 454, endPoint y: 348, distance: 54.3
click at [454, 348] on div "Chào mọi người, mình là [PERSON_NAME] - người sẽ đồng hành cùng mọi người trong…" at bounding box center [484, 274] width 567 height 306
drag, startPoint x: 431, startPoint y: 296, endPoint x: 462, endPoint y: 345, distance: 58.0
click at [462, 345] on p "Cùng với Operation Manager - Ms. Vân, mình đã tối ưu hóa quy trình làm việc, qu…" at bounding box center [484, 327] width 567 height 86
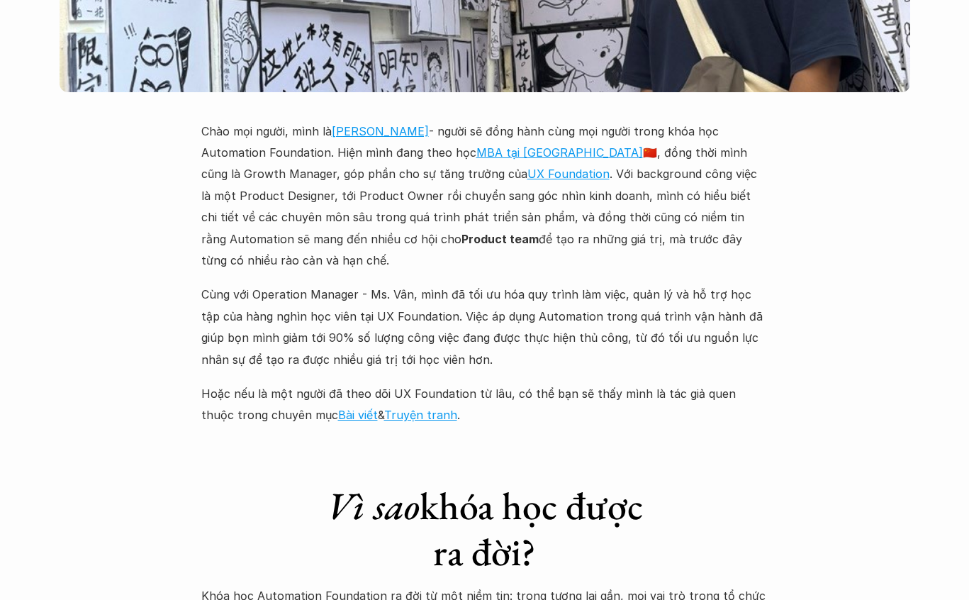
click at [459, 355] on div "Chào mọi người, mình là [PERSON_NAME] - người sẽ đồng hành cùng mọi người trong…" at bounding box center [484, 274] width 567 height 306
drag, startPoint x: 350, startPoint y: 365, endPoint x: 588, endPoint y: 368, distance: 238.9
click at [588, 383] on p "Hoặc nếu là một người đã theo dõi UX Foundation từ lâu, có thể bạn sẽ thấy mình…" at bounding box center [484, 404] width 567 height 43
click at [563, 398] on p "Hoặc nếu là một người đã theo dõi UX Foundation từ lâu, có thể bạn sẽ thấy mình…" at bounding box center [484, 404] width 567 height 43
click at [415, 124] on link "[PERSON_NAME]" at bounding box center [380, 131] width 97 height 14
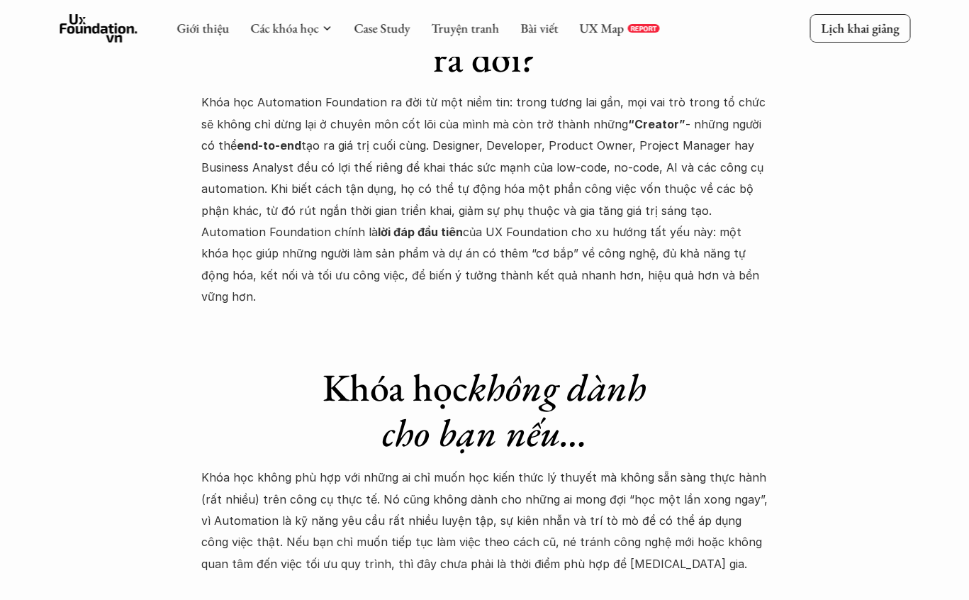
scroll to position [4069, 0]
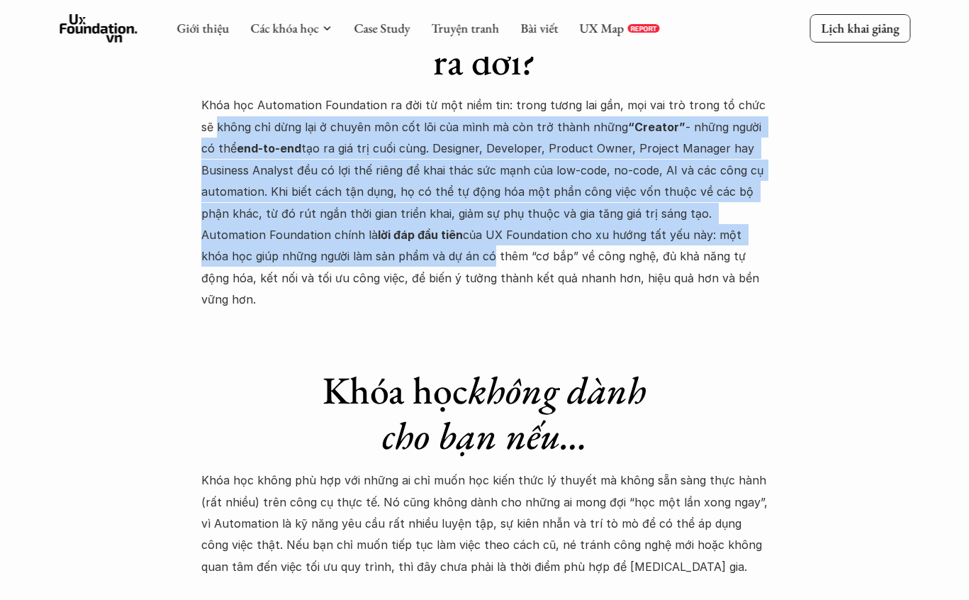
drag, startPoint x: 185, startPoint y: 94, endPoint x: 405, endPoint y: 233, distance: 260.0
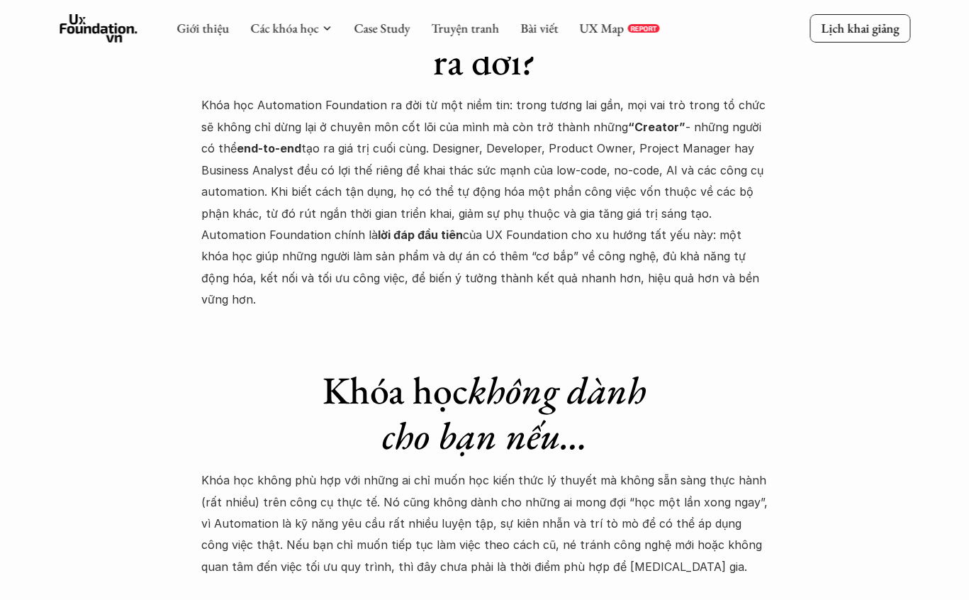
click at [326, 367] on h1 "Khóa học không dành cho bạn nếu…" at bounding box center [485, 413] width 346 height 92
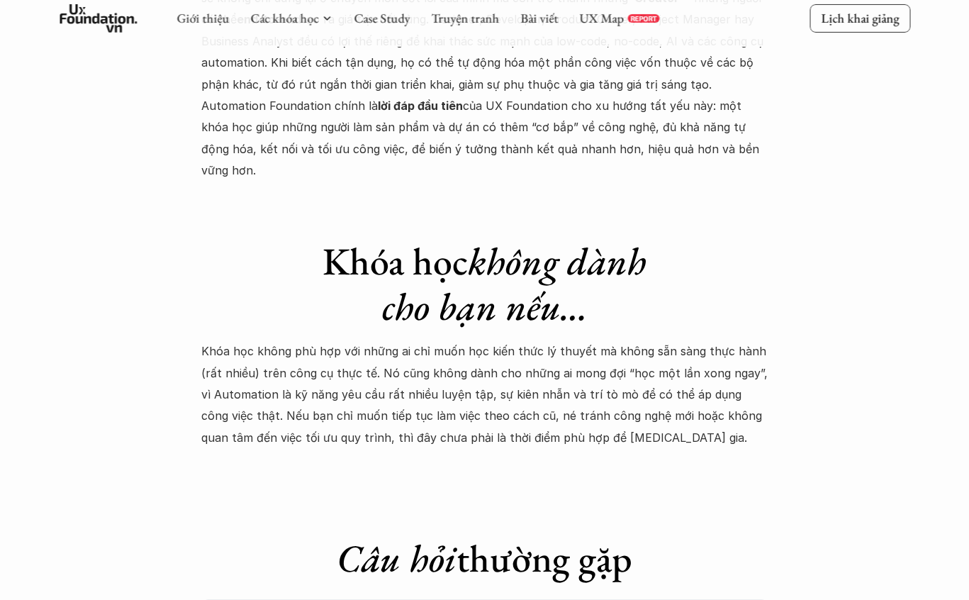
scroll to position [4257, 0]
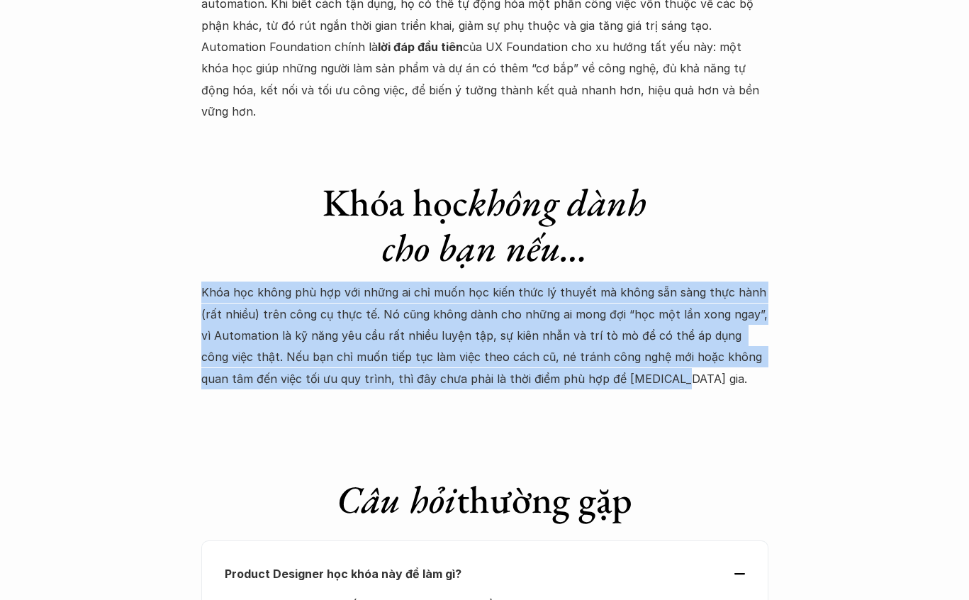
drag, startPoint x: 191, startPoint y: 255, endPoint x: 599, endPoint y: 340, distance: 416.3
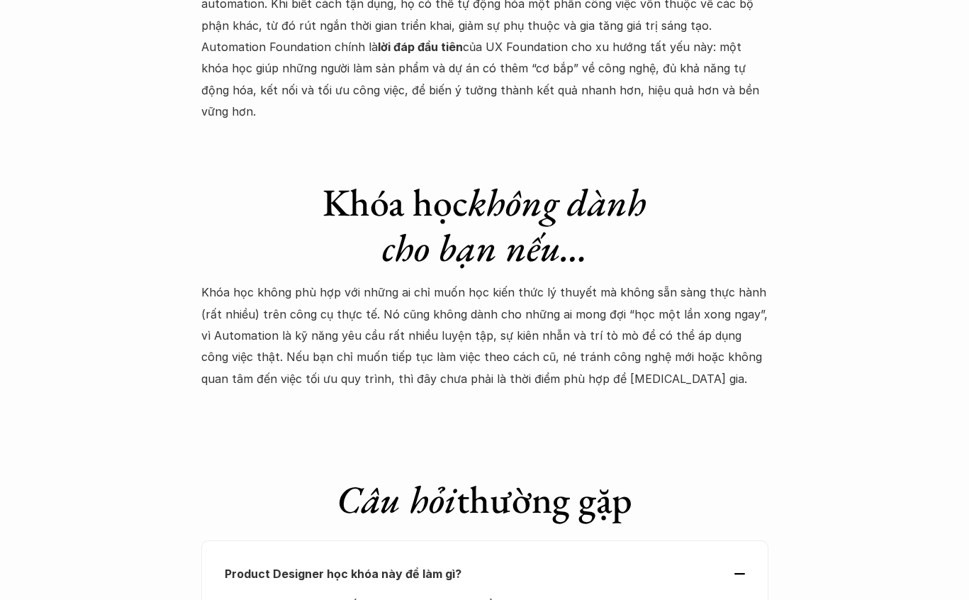
click at [610, 335] on p "Khóa học không phù hợp với những ai chỉ muốn học kiến thức lý thuyết mà không s…" at bounding box center [484, 335] width 567 height 108
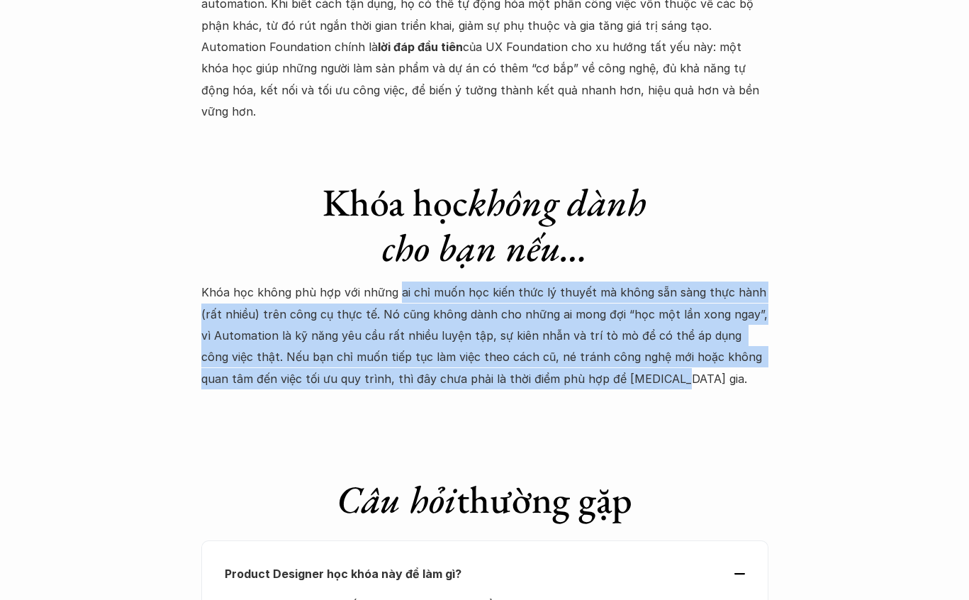
drag, startPoint x: 599, startPoint y: 345, endPoint x: 396, endPoint y: 249, distance: 224.5
click at [396, 281] on p "Khóa học không phù hợp với những ai chỉ muốn học kiến thức lý thuyết mà không s…" at bounding box center [484, 335] width 567 height 108
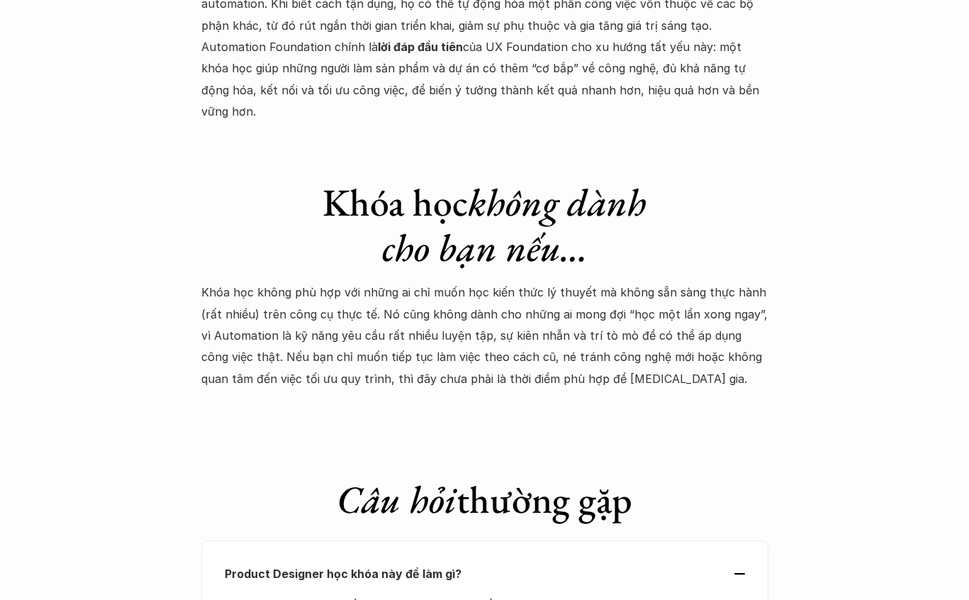
click at [391, 281] on p "Khóa học không phù hợp với những ai chỉ muốn học kiến thức lý thuyết mà không s…" at bounding box center [484, 335] width 567 height 108
click at [393, 281] on p "Khóa học không phù hợp với những ai chỉ muốn học kiến thức lý thuyết mà không s…" at bounding box center [484, 335] width 567 height 108
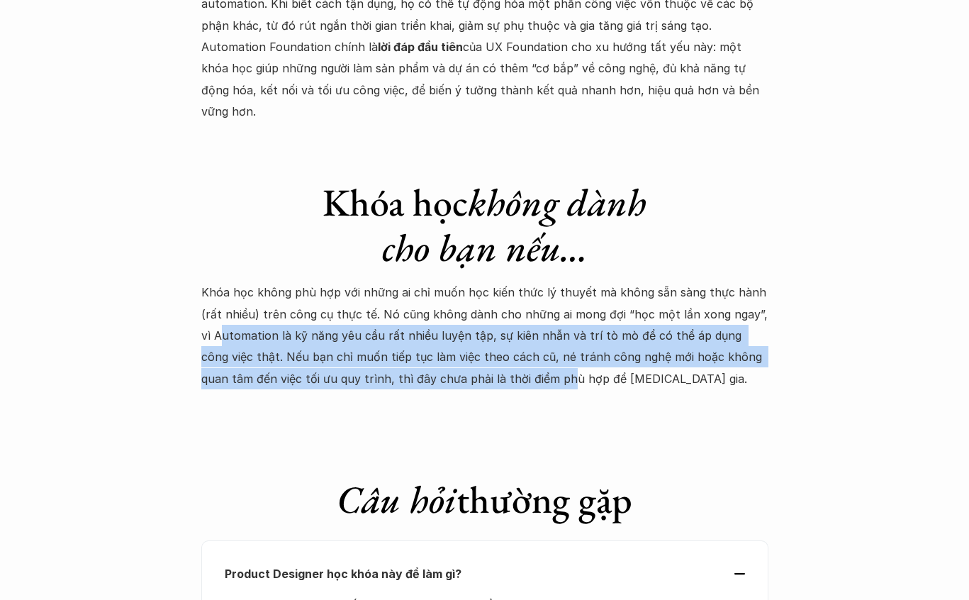
drag, startPoint x: 218, startPoint y: 302, endPoint x: 488, endPoint y: 326, distance: 271.2
click at [488, 326] on p "Khóa học không phù hợp với những ai chỉ muốn học kiến thức lý thuyết mà không s…" at bounding box center [484, 335] width 567 height 108
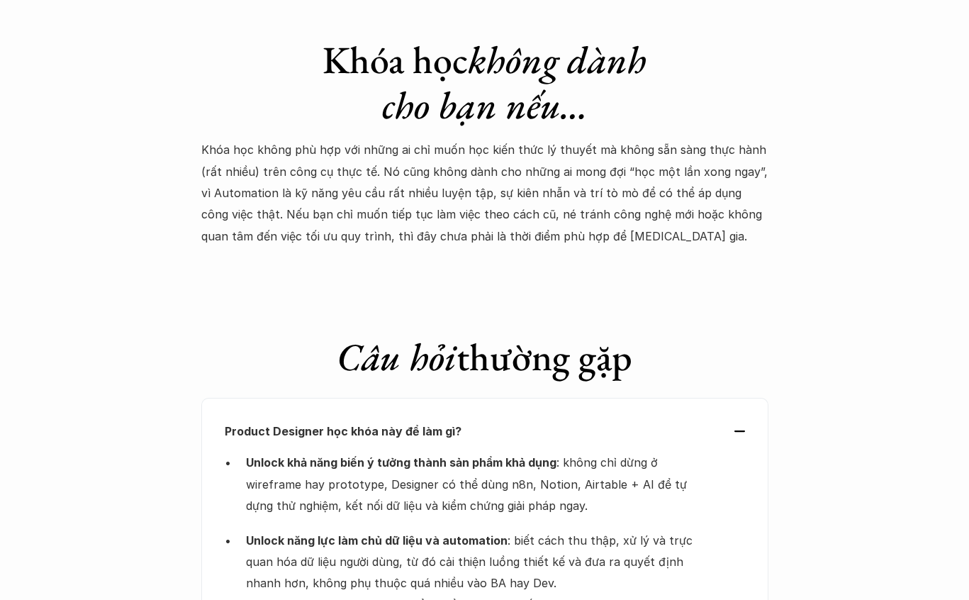
click at [336, 254] on div at bounding box center [484, 265] width 567 height 23
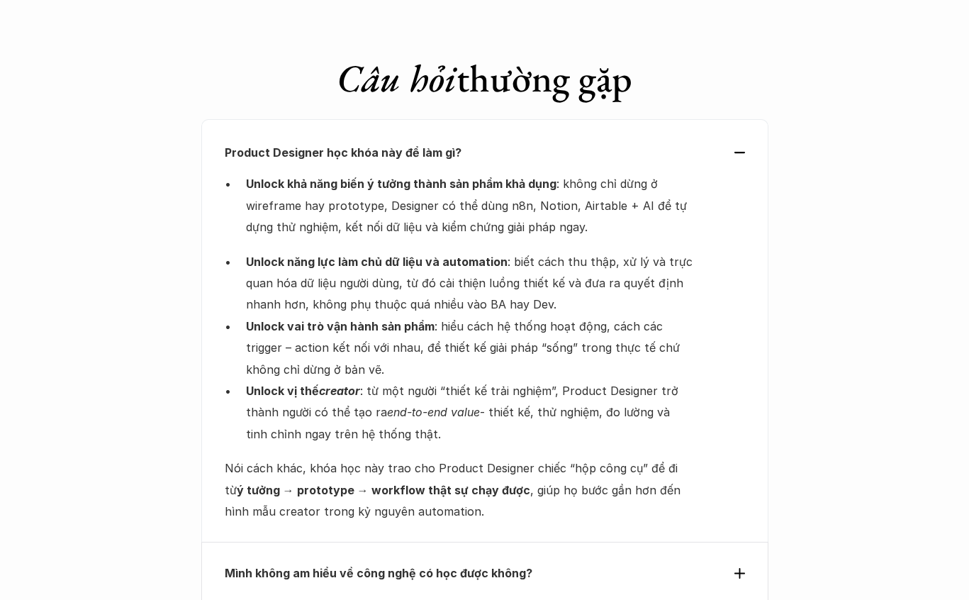
scroll to position [4798, 0]
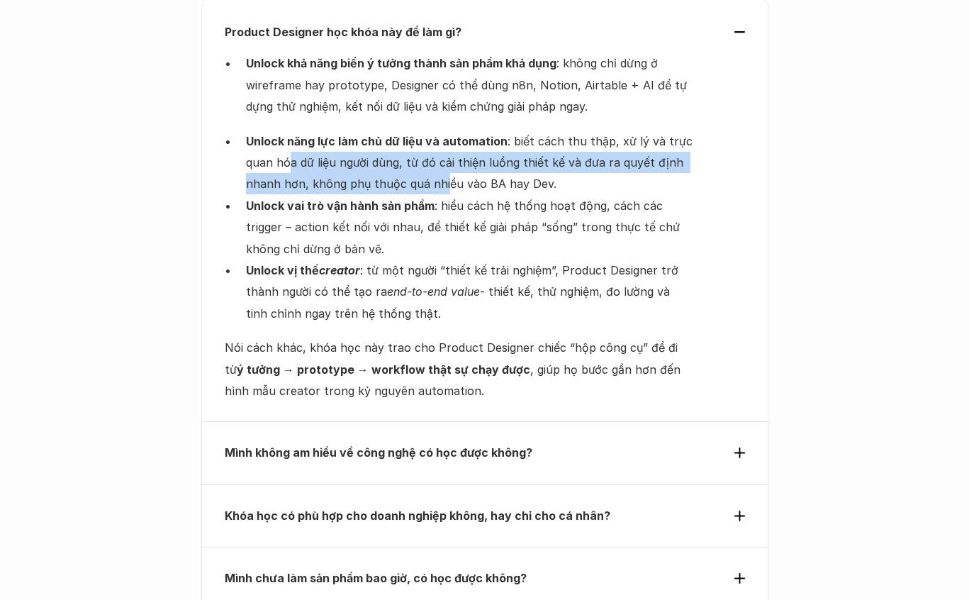
drag, startPoint x: 288, startPoint y: 111, endPoint x: 442, endPoint y: 135, distance: 156.5
click at [442, 135] on p "Unlock năng lực làm chủ dữ liệu và automation : biết cách thu thập, xử lý và tr…" at bounding box center [469, 162] width 447 height 65
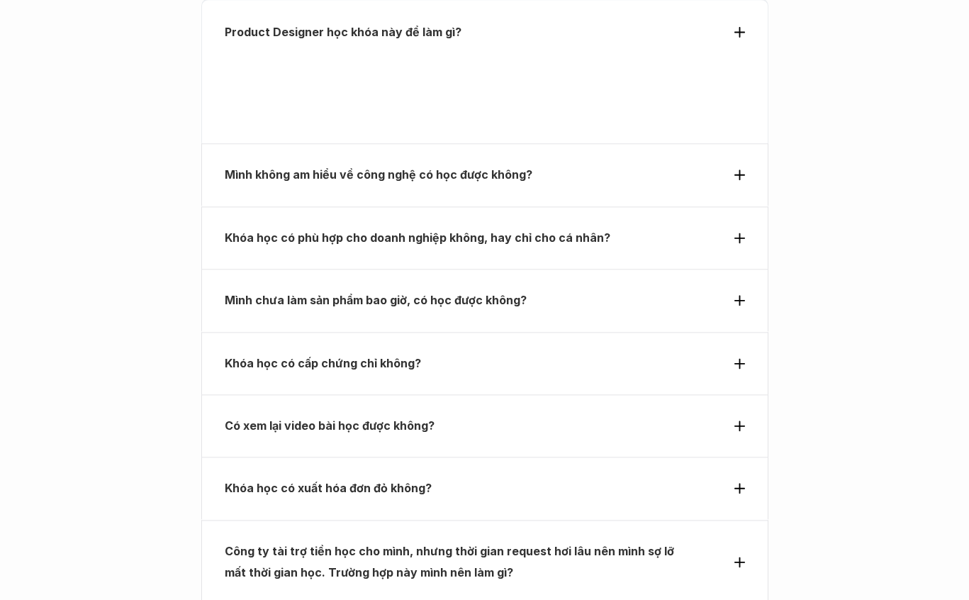
click at [481, 155] on div "Product Designer học khóa này để làm gì? Mình không am hiểu về công nghệ có học…" at bounding box center [484, 333] width 567 height 668
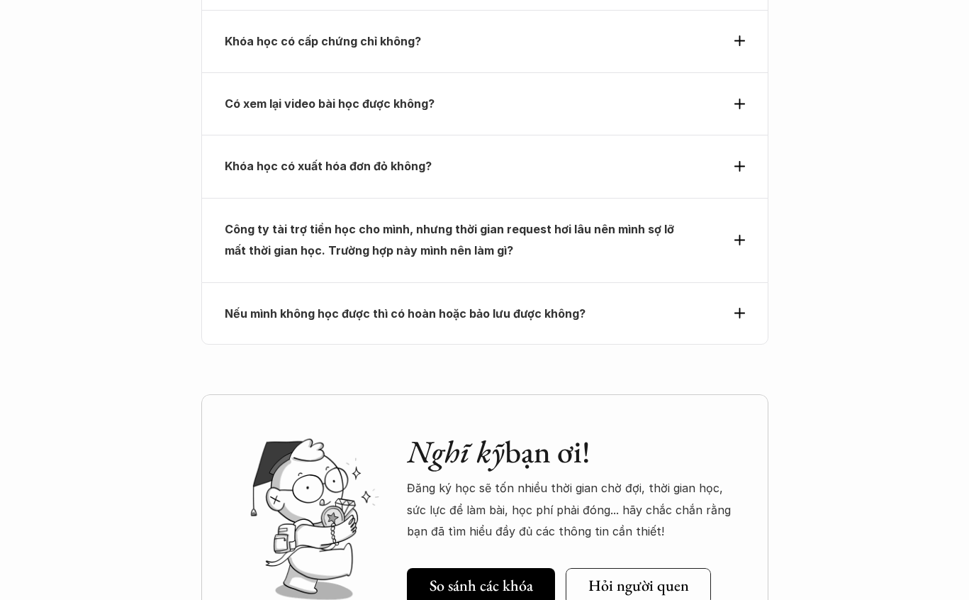
scroll to position [5227, 0]
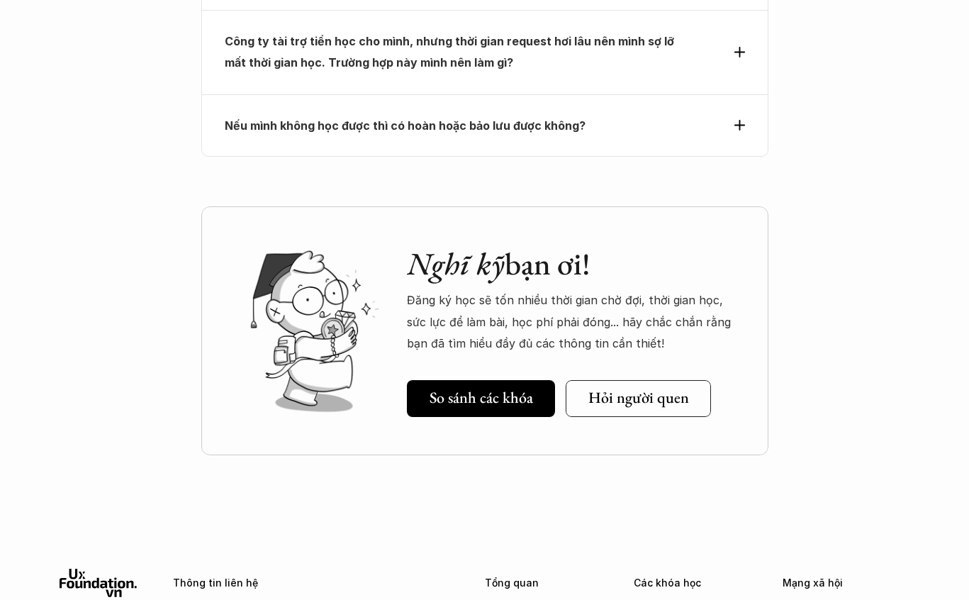
click at [461, 96] on div "Nếu mình không học được thì có hoàn hoặc bảo lưu được không?" at bounding box center [484, 125] width 567 height 62
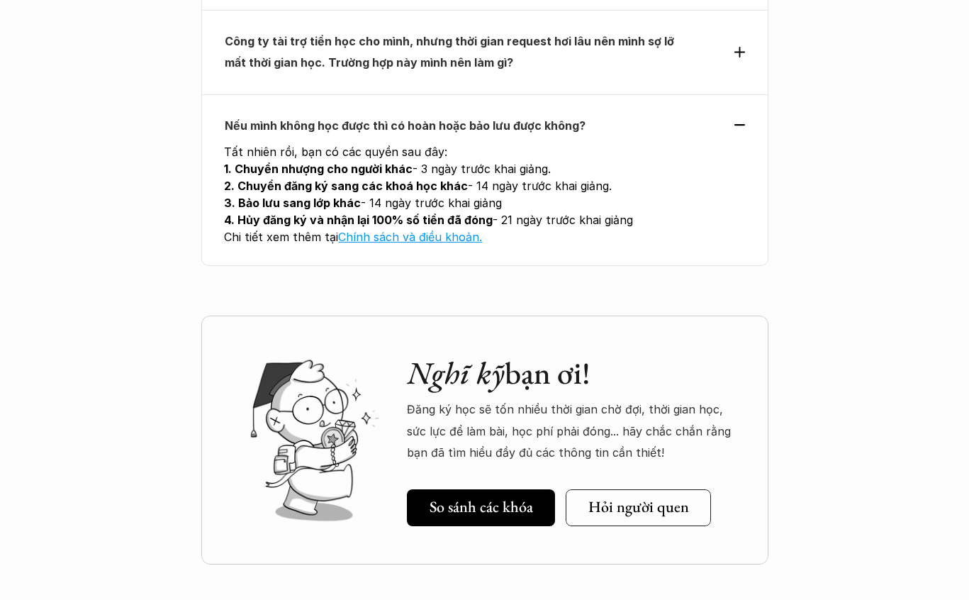
click at [461, 96] on div "Nếu mình không học được thì có hoàn hoặc bảo lưu được không? Tất nhiên rồi, bạn…" at bounding box center [484, 180] width 567 height 172
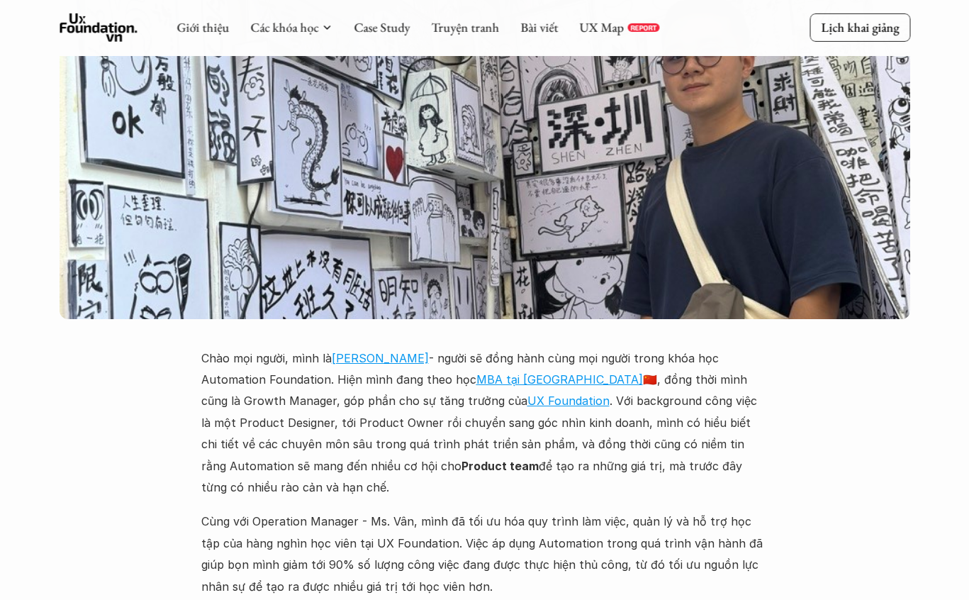
scroll to position [3426, 0]
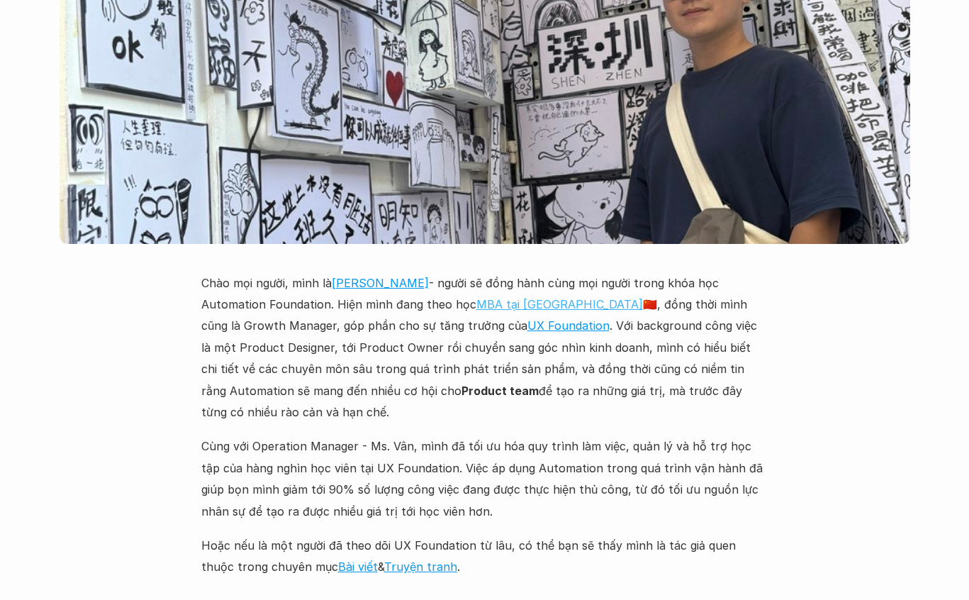
click at [556, 297] on link "MBA tại [GEOGRAPHIC_DATA]" at bounding box center [559, 304] width 167 height 14
click at [357, 345] on p "Chào mọi người, mình là [PERSON_NAME] - người sẽ đồng hành cùng mọi người trong…" at bounding box center [484, 347] width 567 height 151
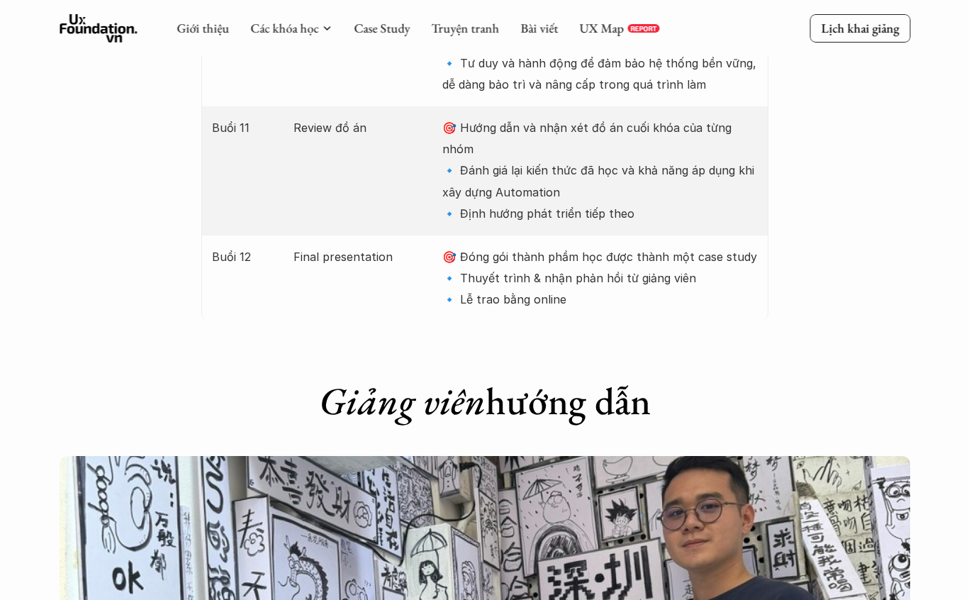
scroll to position [2895, 0]
click at [597, 25] on link "UX Map" at bounding box center [601, 28] width 45 height 16
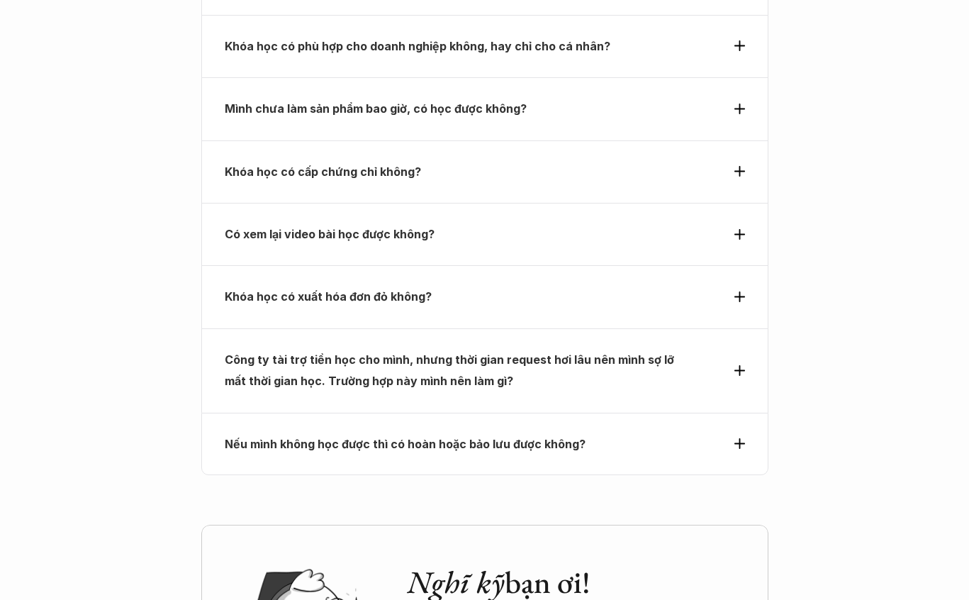
scroll to position [4915, 0]
